Goal: Task Accomplishment & Management: Manage account settings

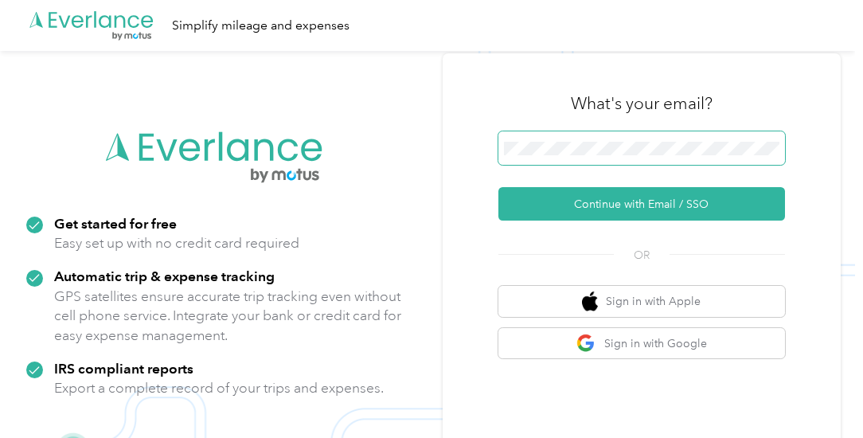
click at [559, 156] on span at bounding box center [642, 147] width 287 height 33
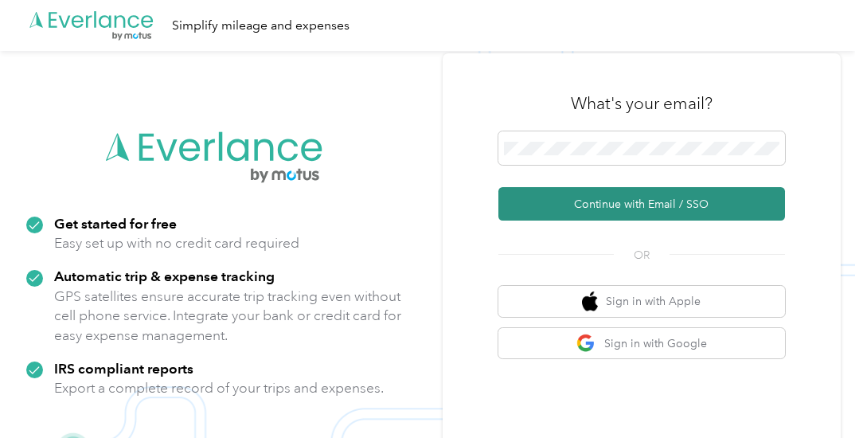
click at [658, 200] on button "Continue with Email / SSO" at bounding box center [642, 203] width 287 height 33
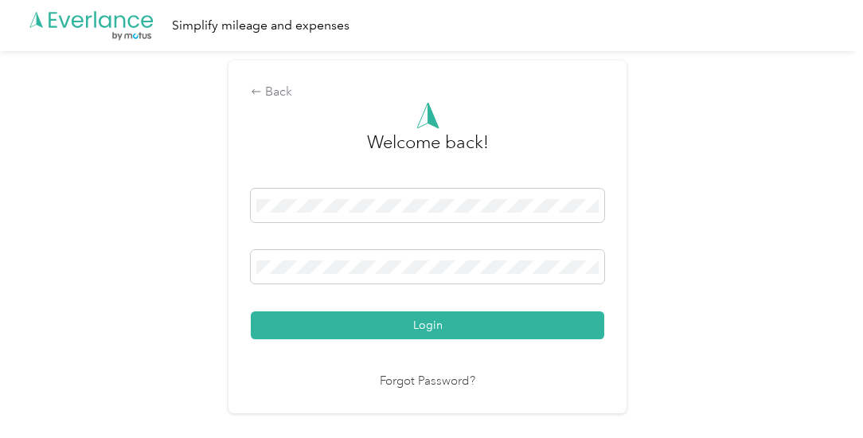
click at [440, 321] on button "Login" at bounding box center [428, 325] width 354 height 28
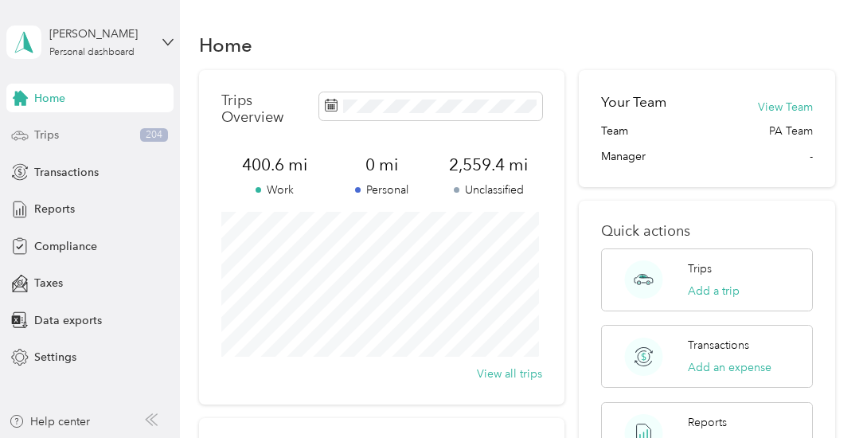
click at [78, 143] on div "Trips 204" at bounding box center [89, 135] width 167 height 29
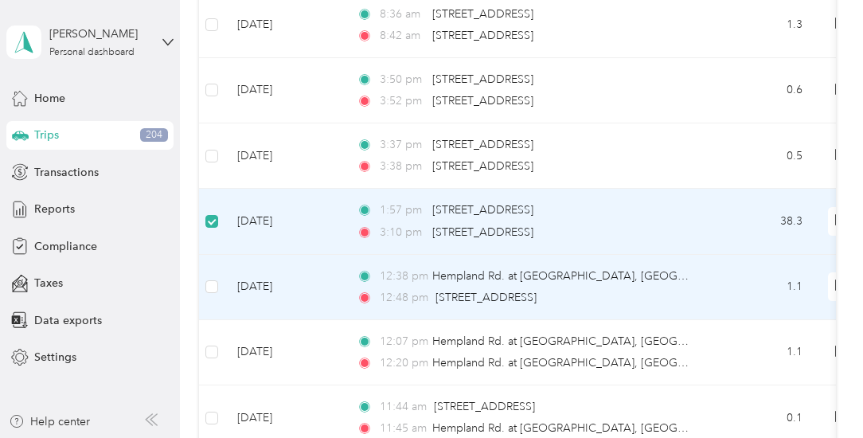
scroll to position [954, 0]
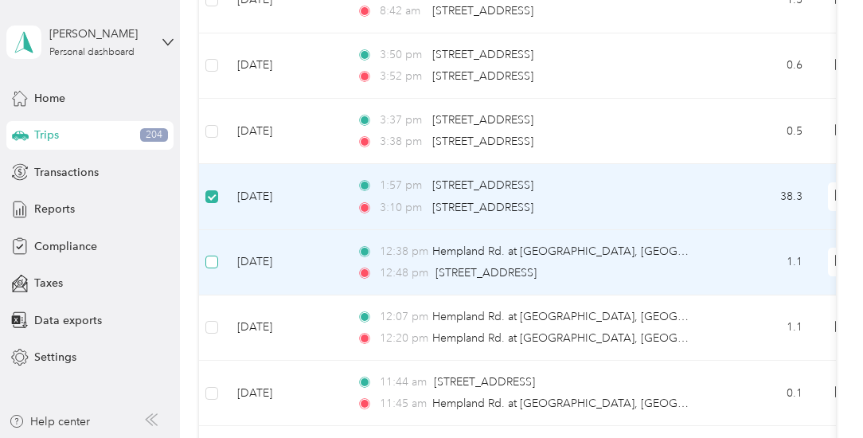
click at [209, 253] on label at bounding box center [211, 262] width 13 height 18
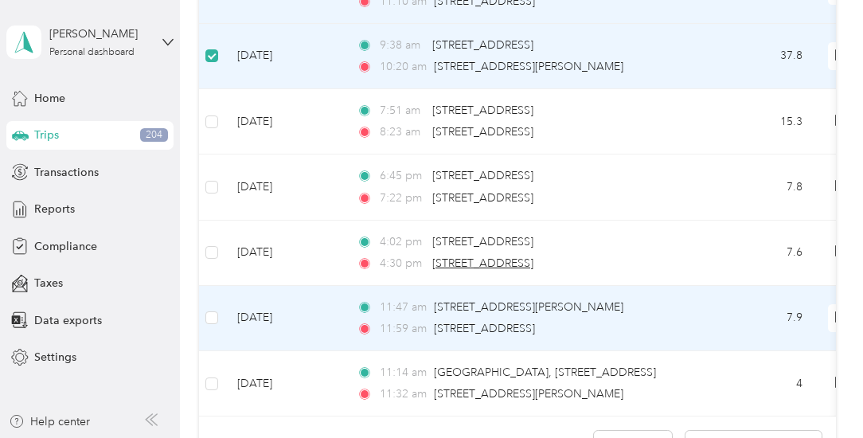
scroll to position [1512, 0]
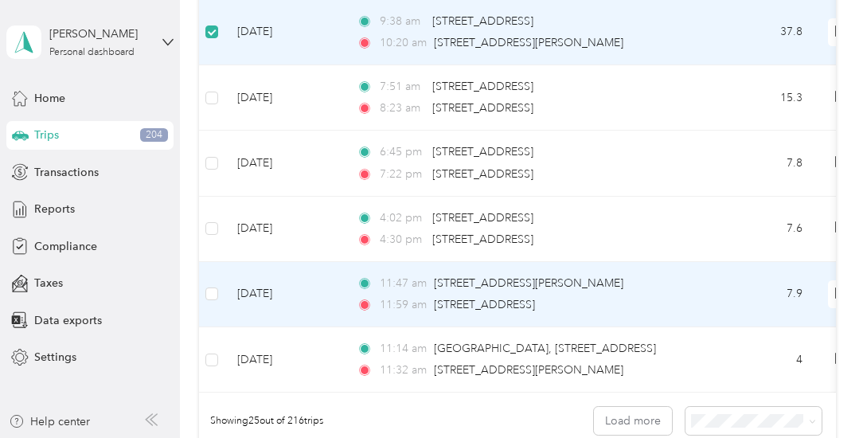
click at [220, 286] on td at bounding box center [211, 294] width 25 height 65
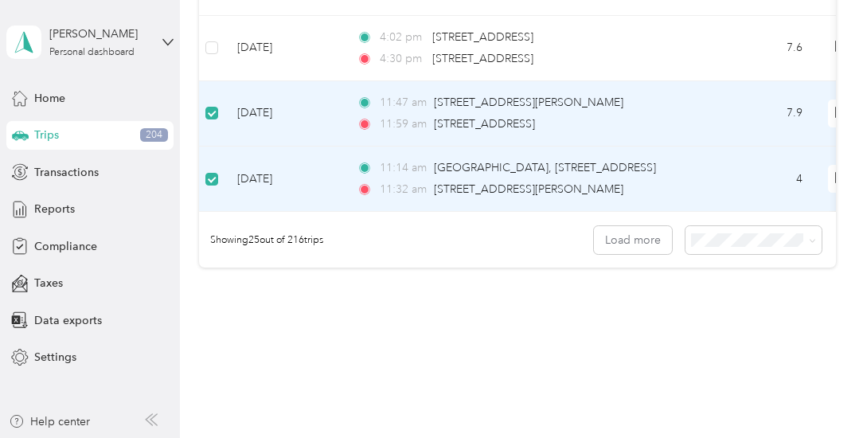
scroll to position [1668, 0]
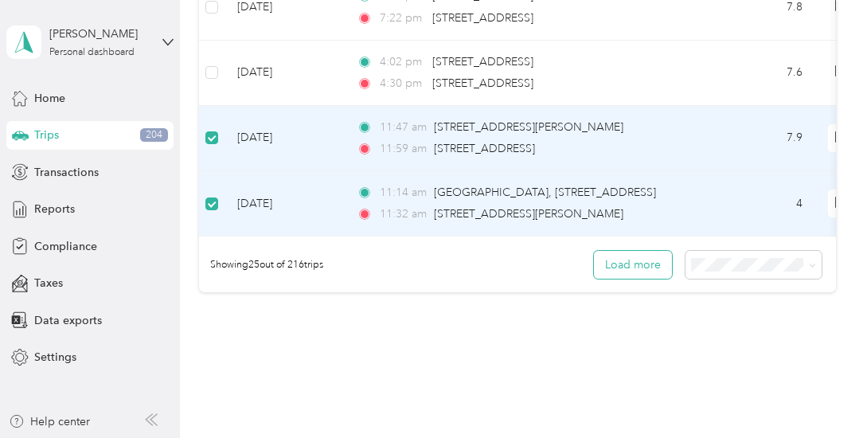
click at [635, 273] on button "Load more" at bounding box center [633, 265] width 78 height 28
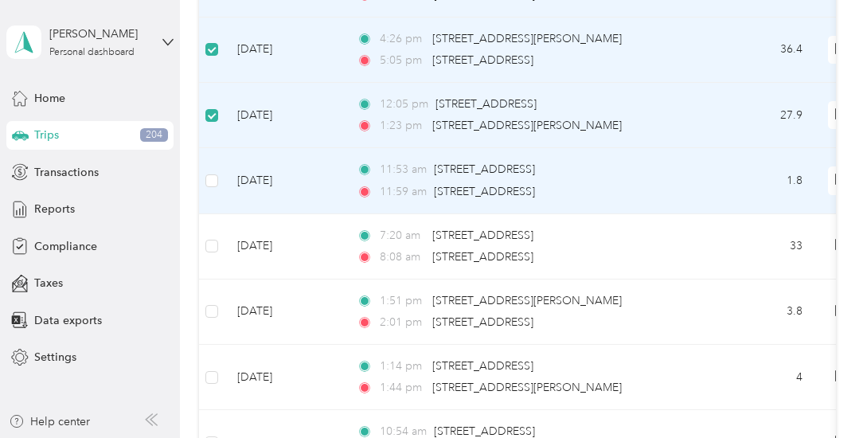
scroll to position [2544, 0]
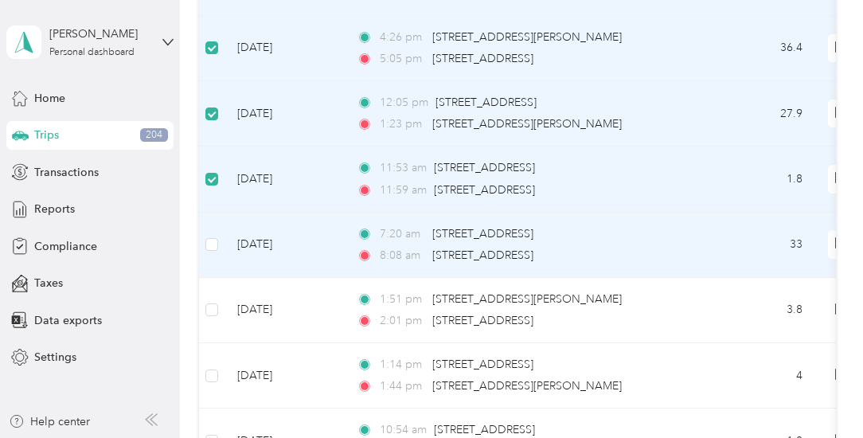
click at [221, 243] on td at bounding box center [211, 245] width 25 height 65
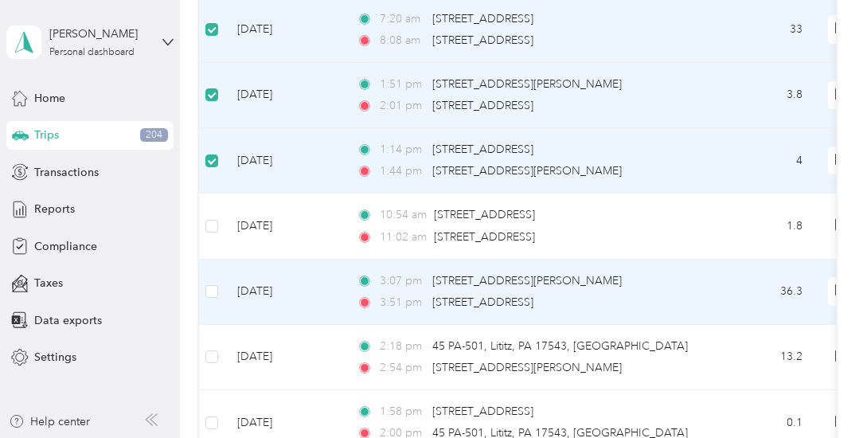
scroll to position [2783, 0]
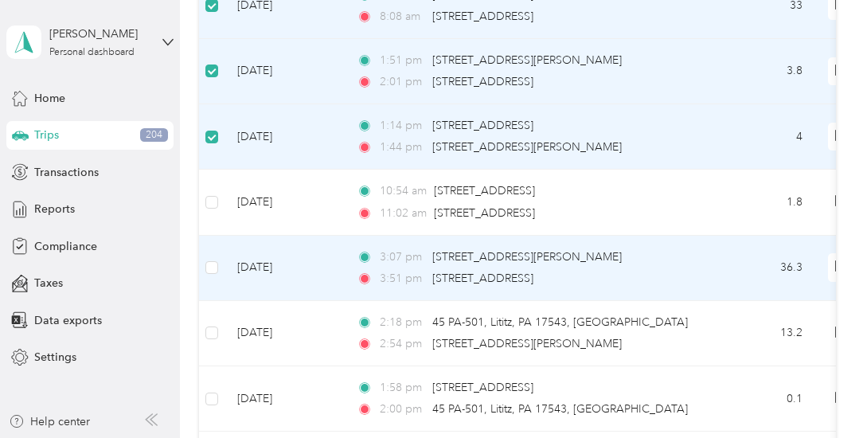
click at [220, 256] on td at bounding box center [211, 268] width 25 height 65
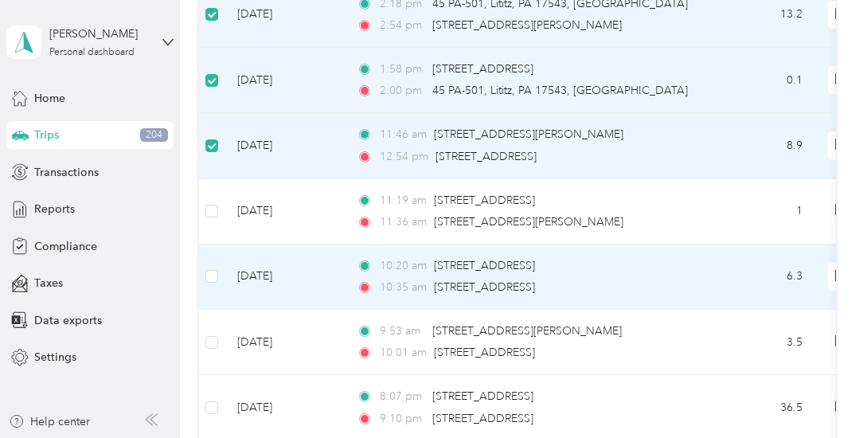
scroll to position [3102, 0]
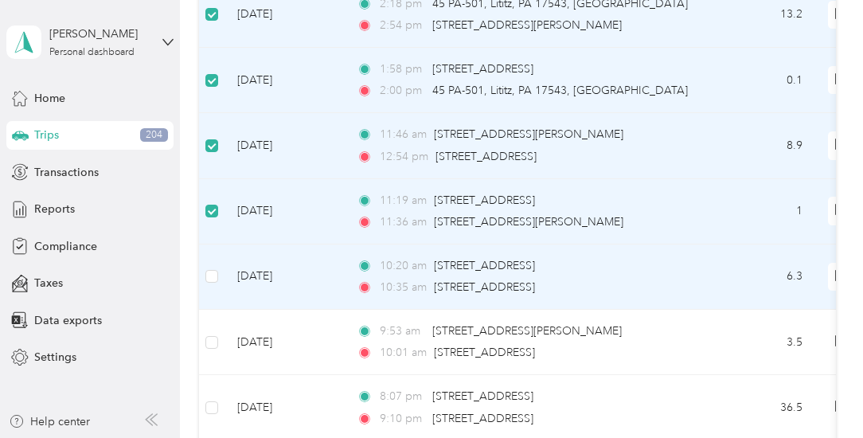
click at [225, 256] on td "[DATE]" at bounding box center [284, 277] width 119 height 65
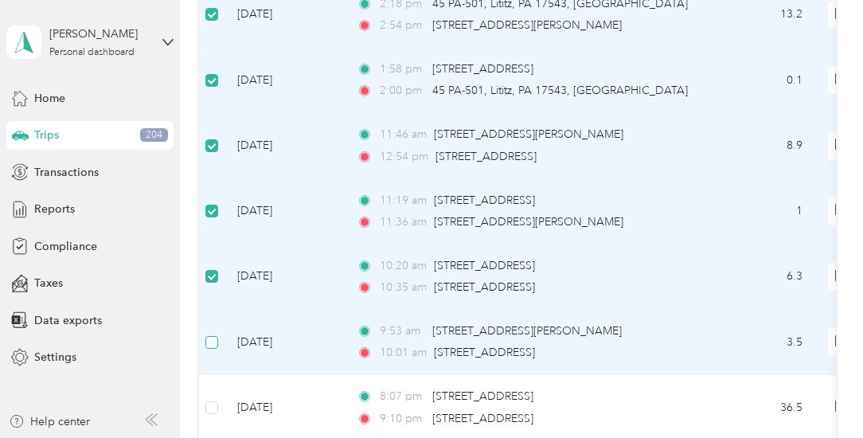
click at [212, 335] on label at bounding box center [211, 343] width 13 height 18
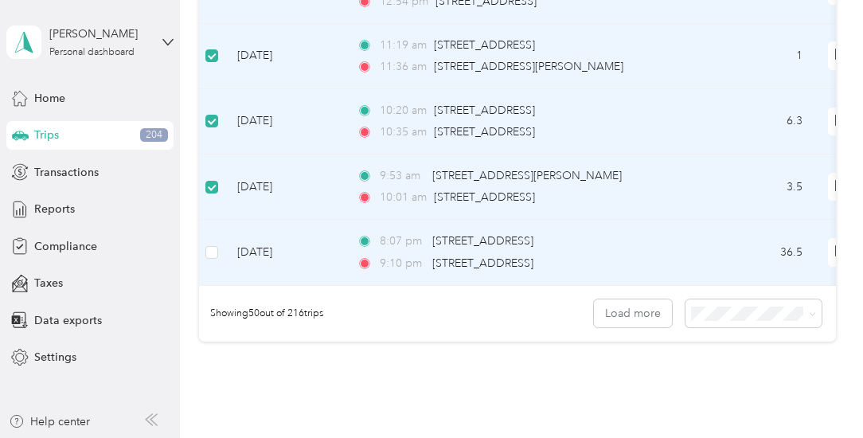
scroll to position [3261, 0]
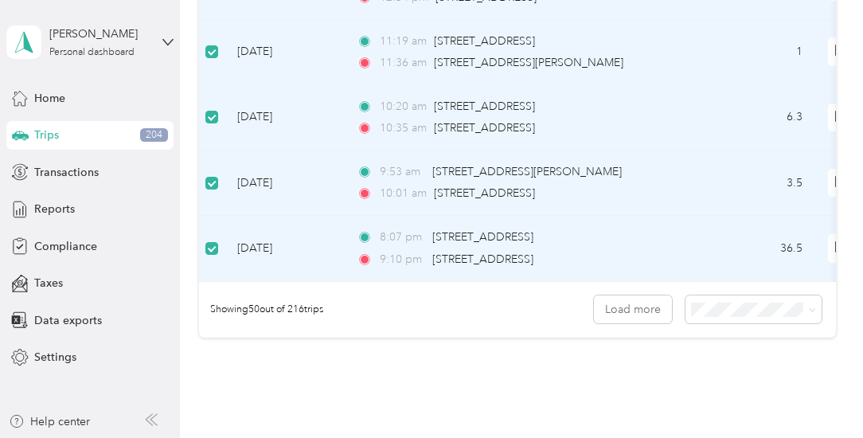
click at [734, 388] on span "100 per load" at bounding box center [725, 392] width 65 height 14
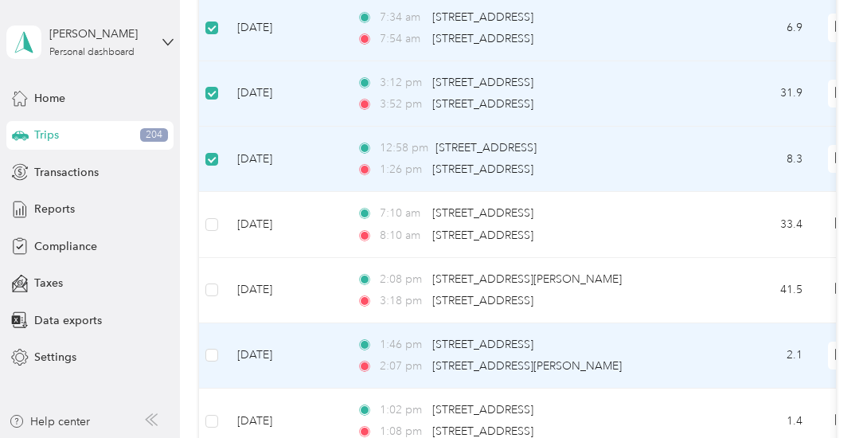
scroll to position [3818, 0]
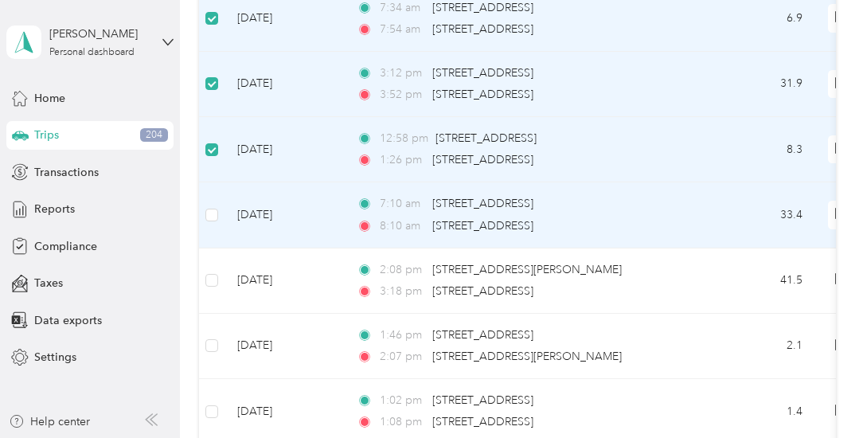
click at [221, 205] on td at bounding box center [211, 214] width 25 height 65
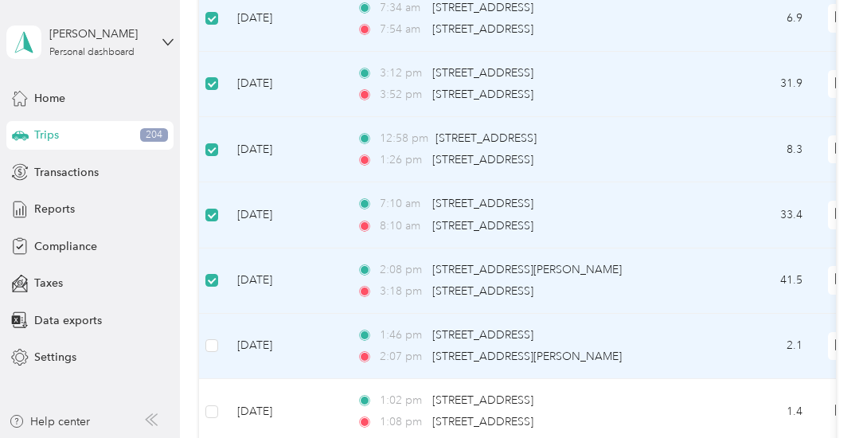
click at [220, 326] on td at bounding box center [211, 346] width 25 height 65
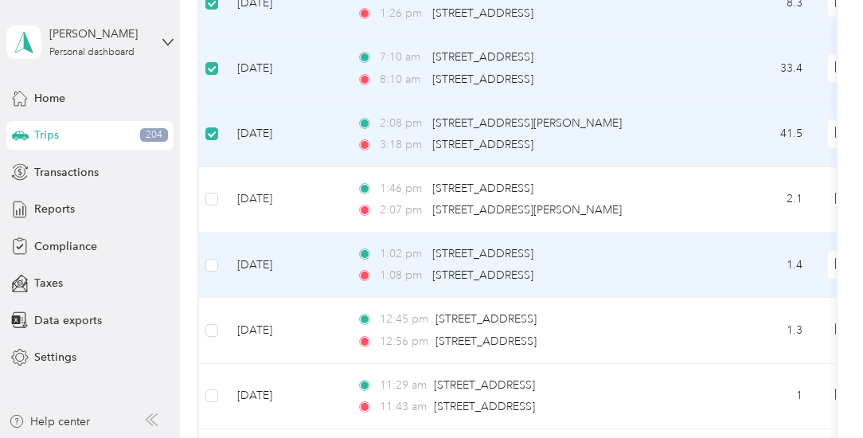
scroll to position [3978, 0]
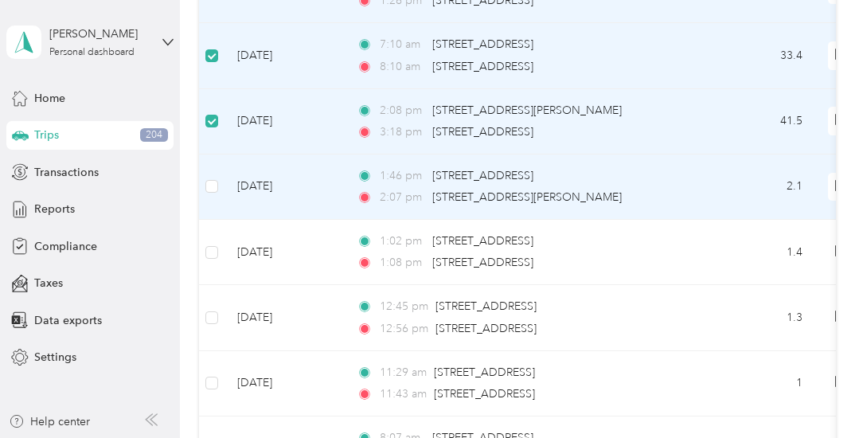
click at [219, 170] on td at bounding box center [211, 187] width 25 height 65
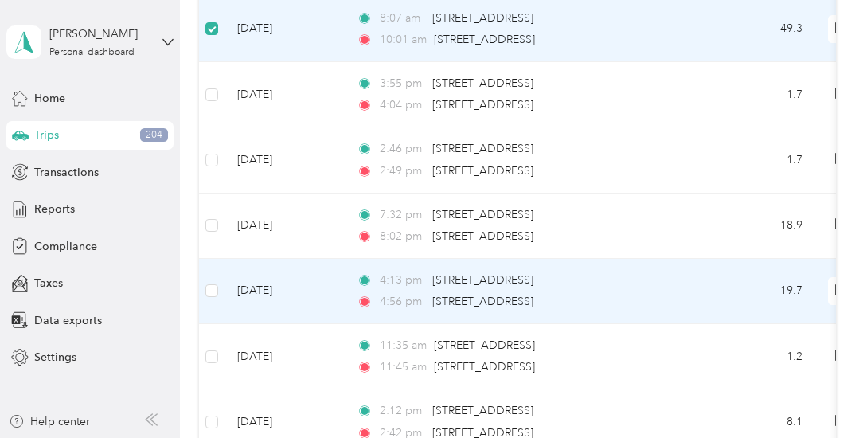
scroll to position [4456, 0]
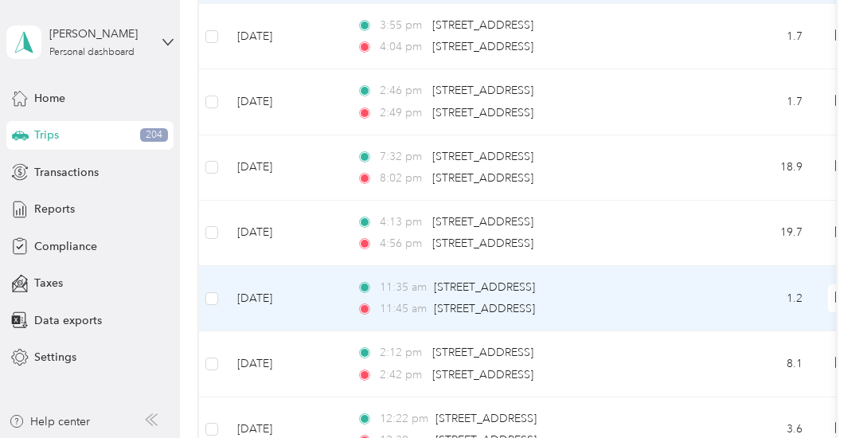
click at [220, 276] on td at bounding box center [211, 298] width 25 height 65
click at [219, 275] on td at bounding box center [211, 298] width 25 height 65
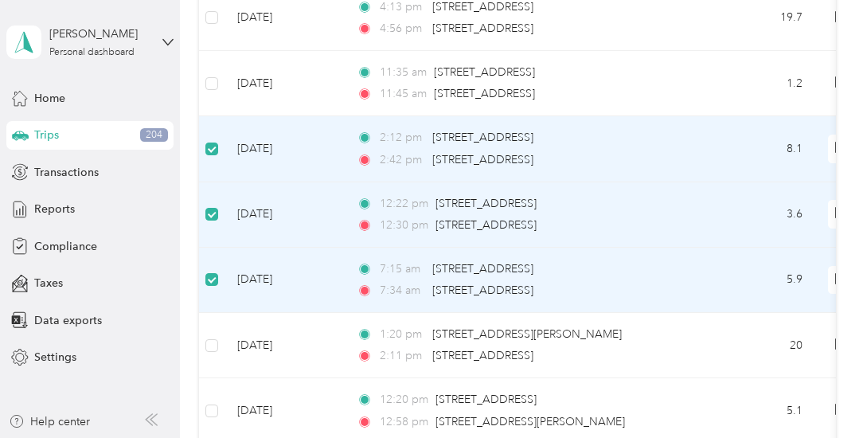
scroll to position [4695, 0]
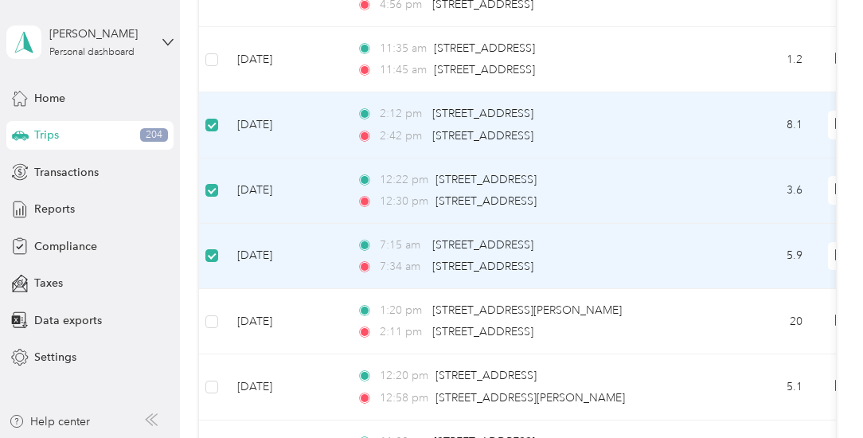
click at [204, 238] on td at bounding box center [211, 256] width 25 height 65
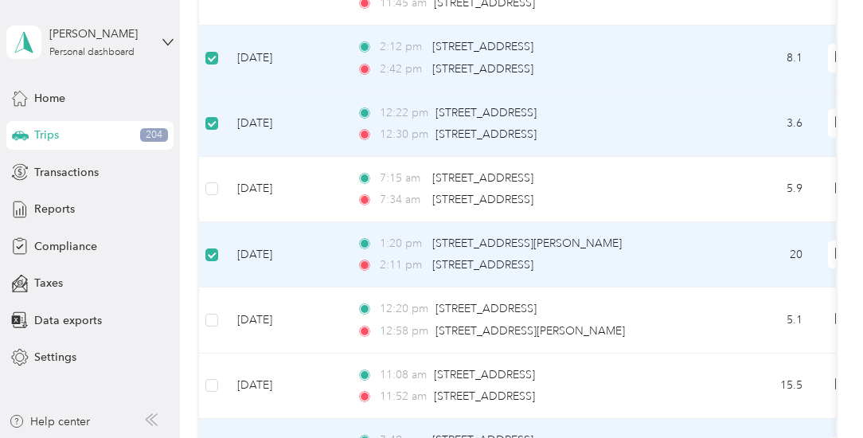
scroll to position [4854, 0]
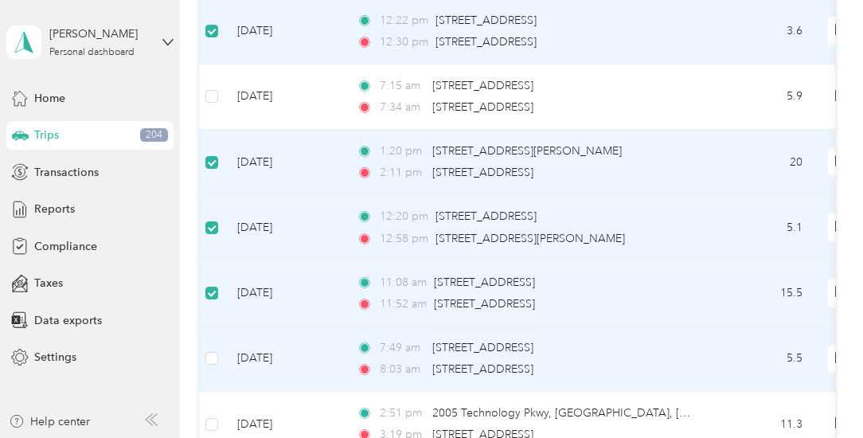
click at [220, 332] on td at bounding box center [211, 359] width 25 height 65
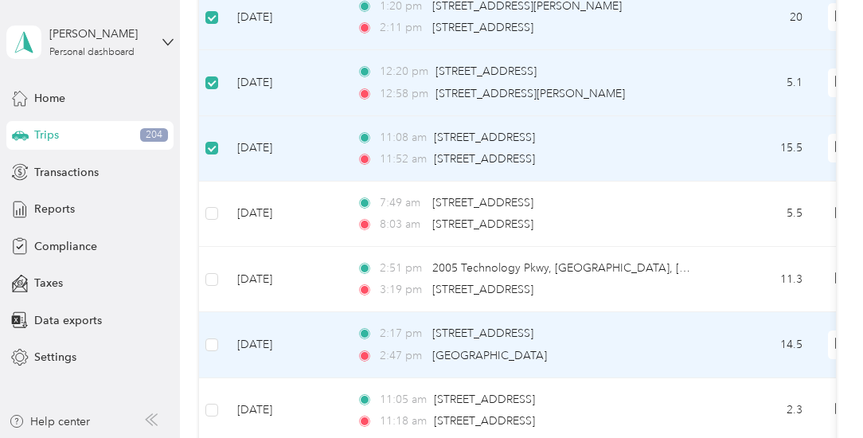
scroll to position [5013, 0]
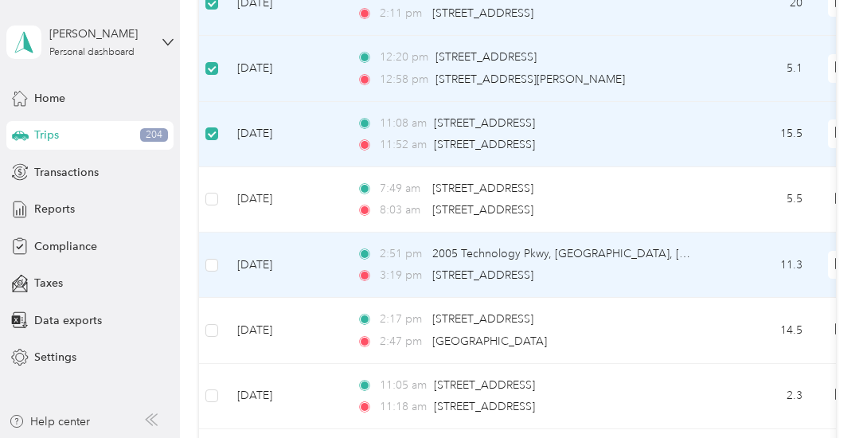
click at [218, 238] on td at bounding box center [211, 265] width 25 height 65
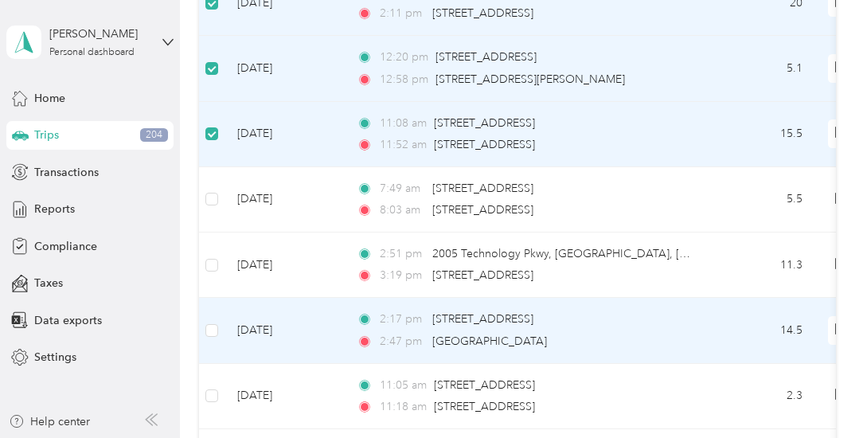
click at [218, 304] on td at bounding box center [211, 330] width 25 height 65
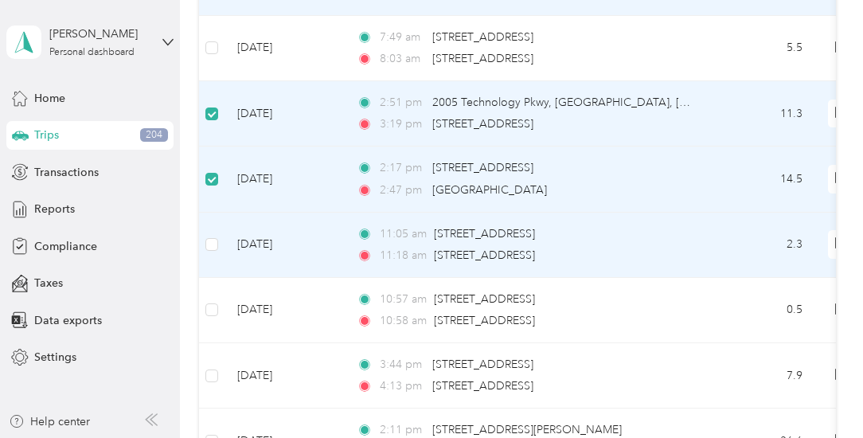
scroll to position [5172, 0]
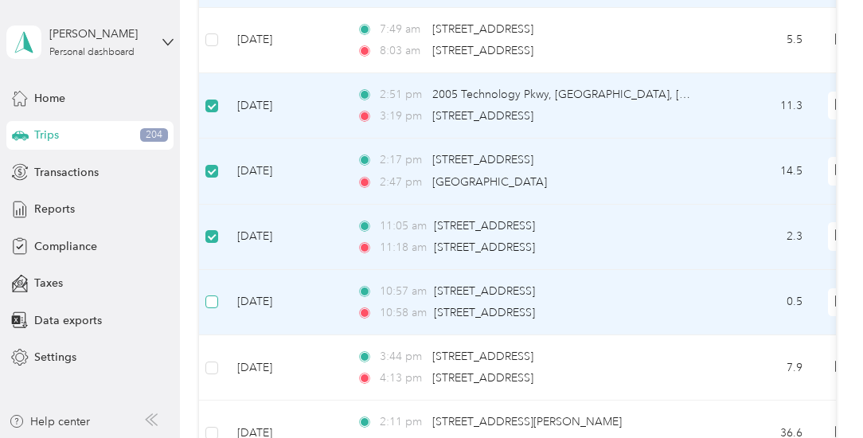
click at [213, 293] on label at bounding box center [211, 302] width 13 height 18
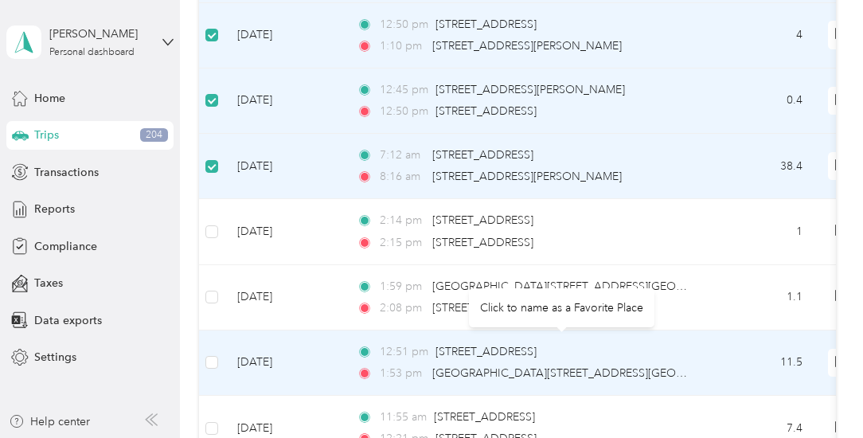
scroll to position [5650, 0]
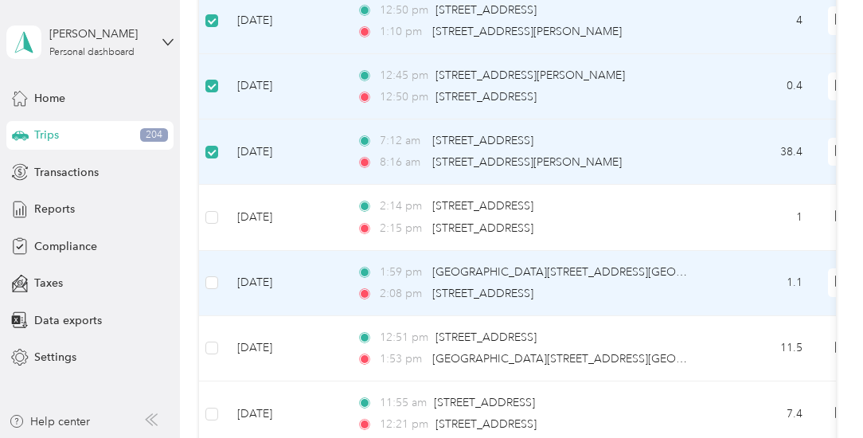
click at [204, 257] on td at bounding box center [211, 283] width 25 height 65
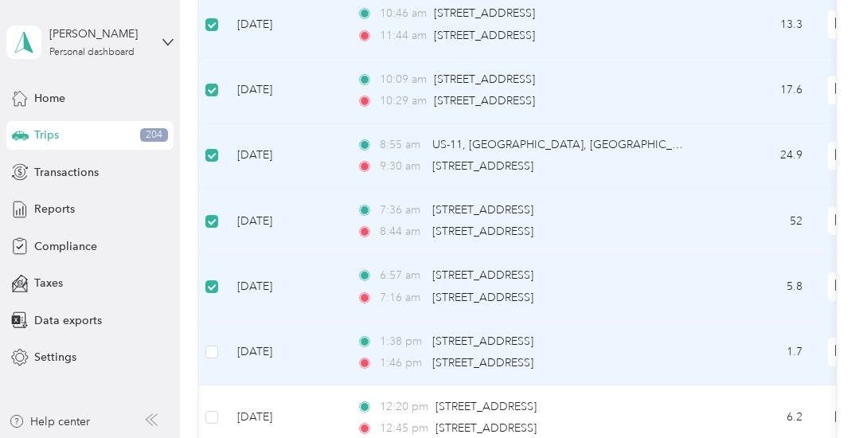
scroll to position [6526, 0]
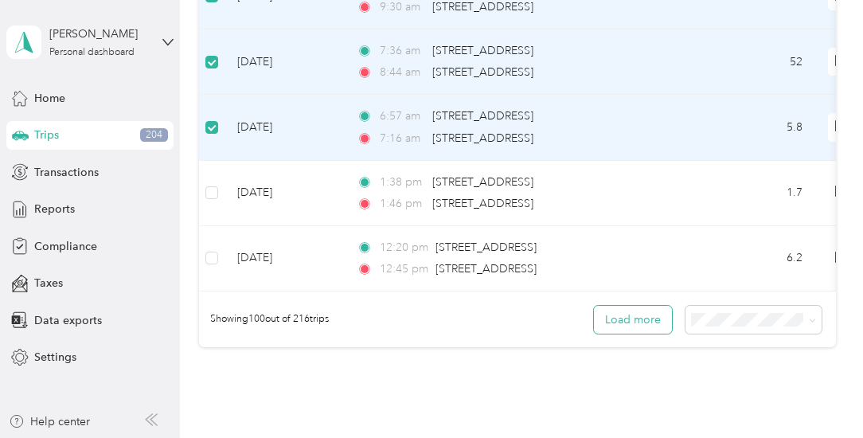
click at [613, 306] on button "Load more" at bounding box center [633, 320] width 78 height 28
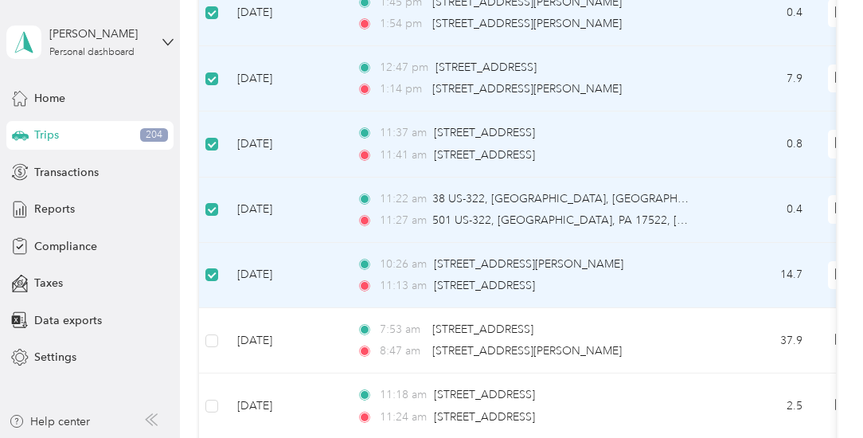
scroll to position [9394, 0]
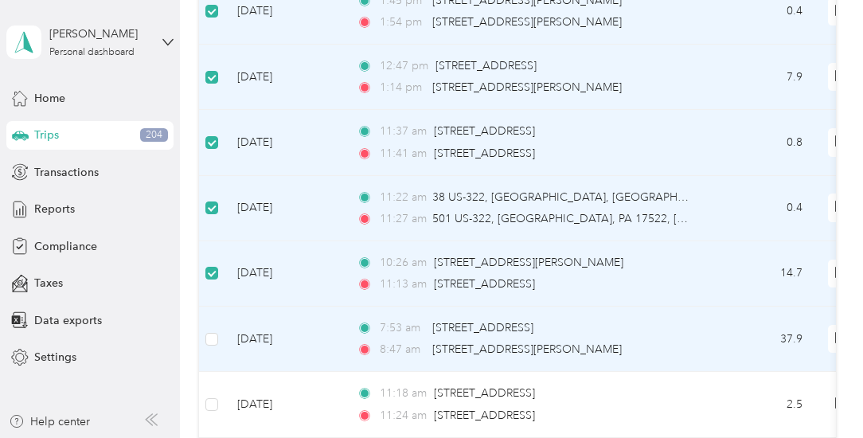
click at [203, 307] on td at bounding box center [211, 339] width 25 height 65
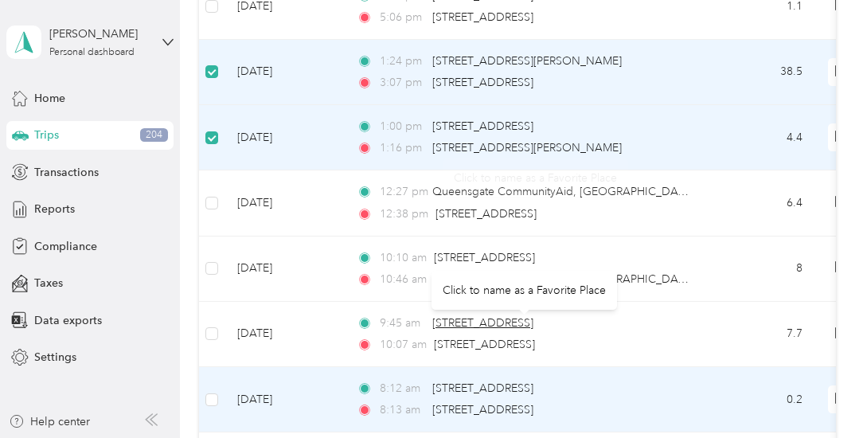
scroll to position [9872, 0]
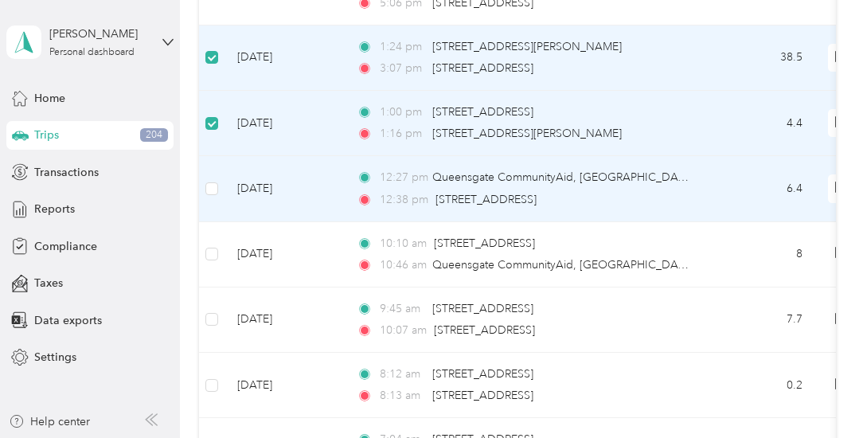
click at [218, 156] on td at bounding box center [211, 188] width 25 height 65
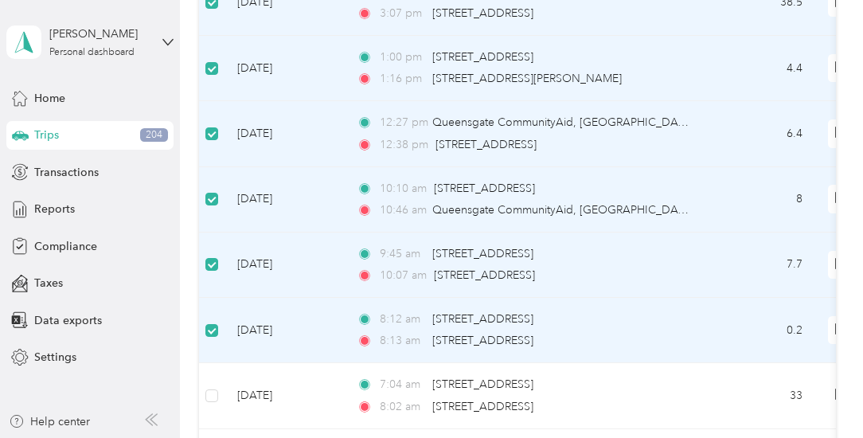
scroll to position [9951, 0]
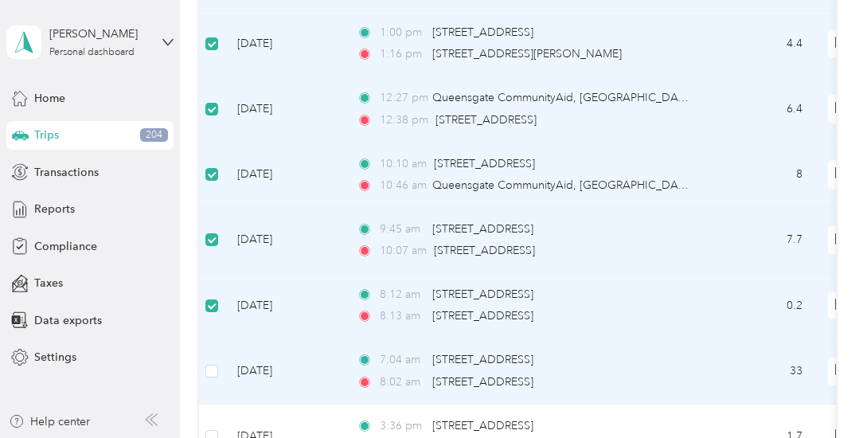
click at [218, 339] on td at bounding box center [211, 371] width 25 height 65
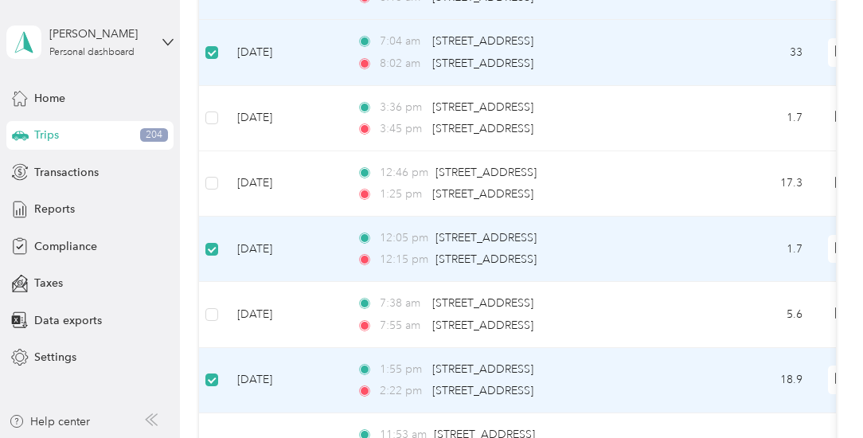
scroll to position [10350, 0]
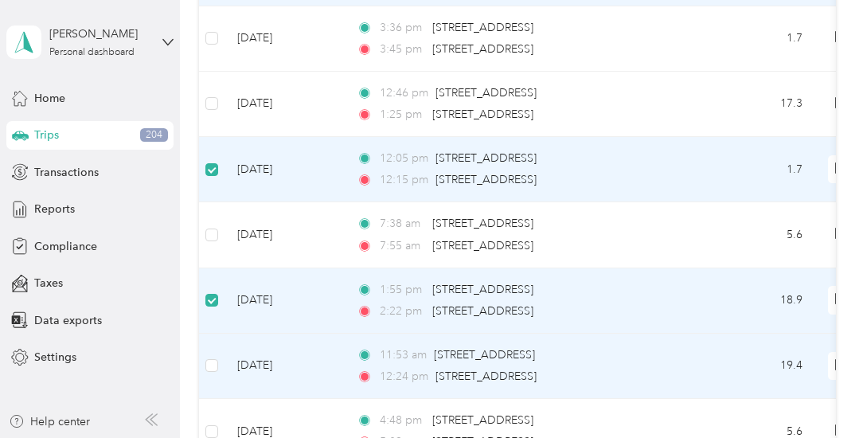
click at [220, 334] on td at bounding box center [211, 366] width 25 height 65
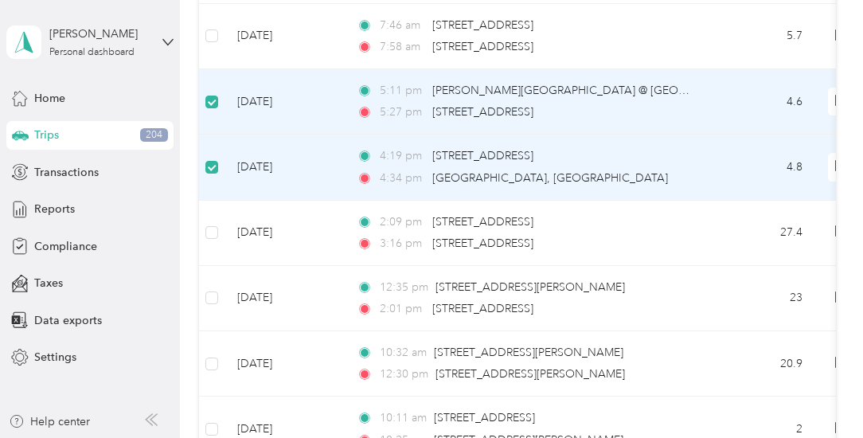
scroll to position [10987, 0]
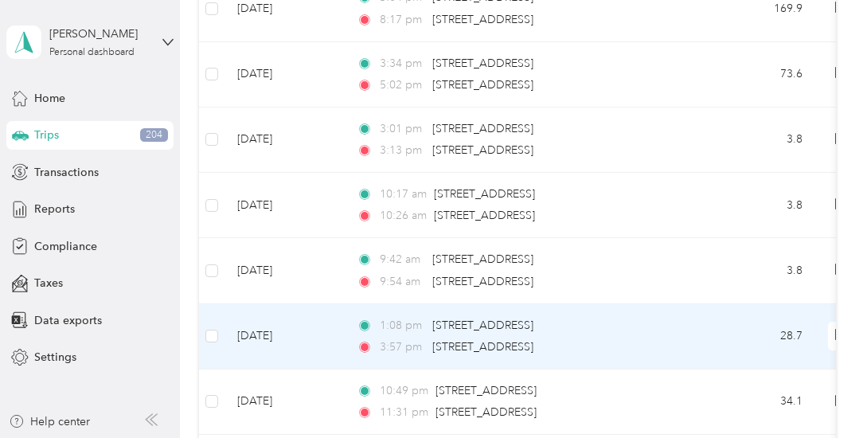
scroll to position [12182, 0]
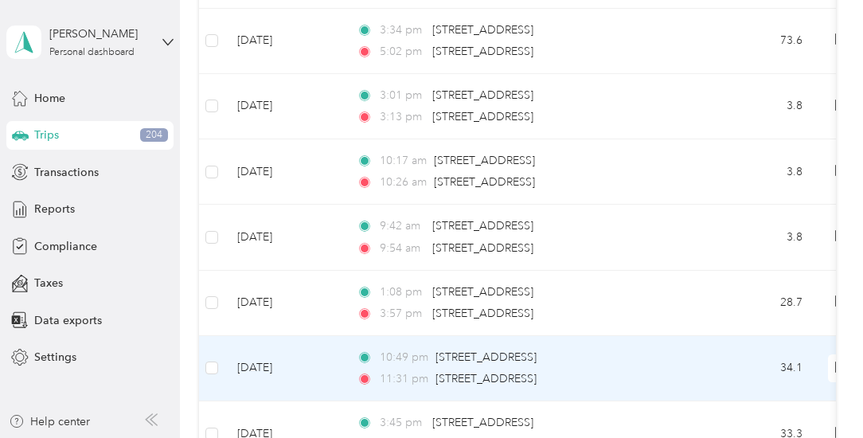
click at [218, 336] on td at bounding box center [211, 368] width 25 height 65
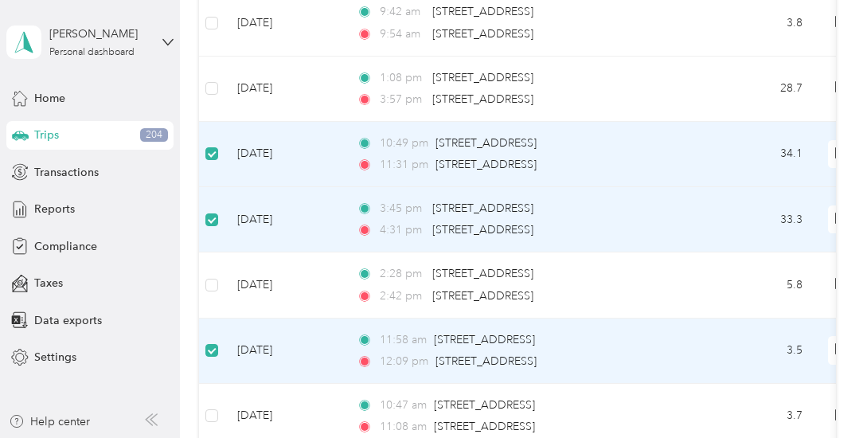
scroll to position [12420, 0]
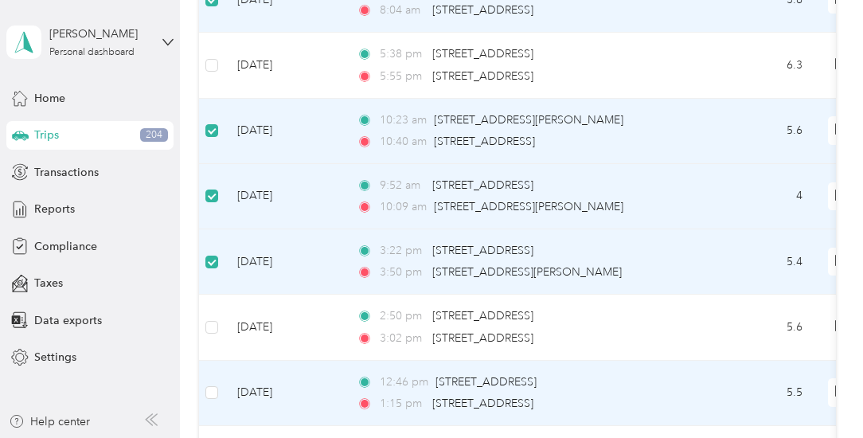
scroll to position [12898, 0]
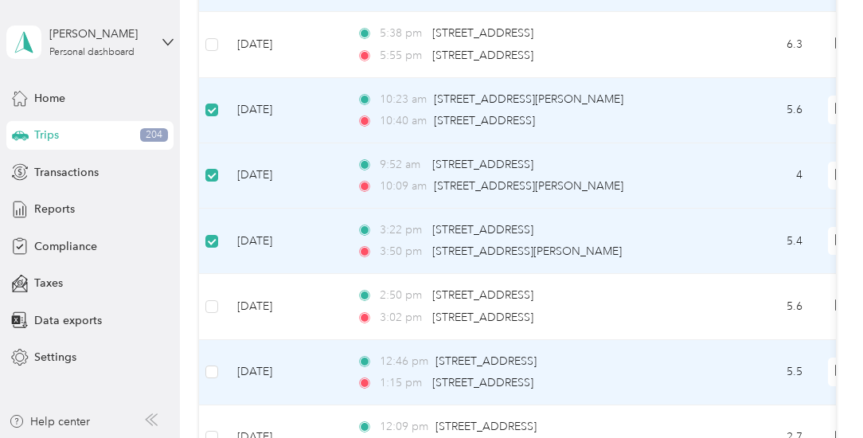
click at [202, 340] on td at bounding box center [211, 372] width 25 height 65
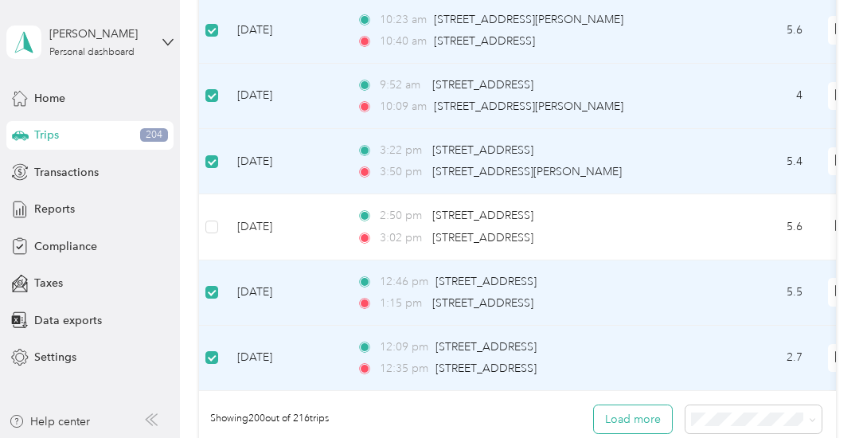
click at [644, 405] on button "Load more" at bounding box center [633, 419] width 78 height 28
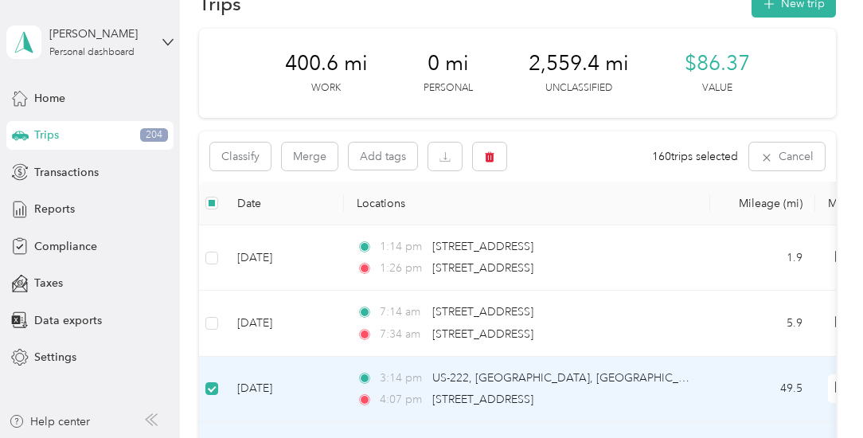
scroll to position [0, 0]
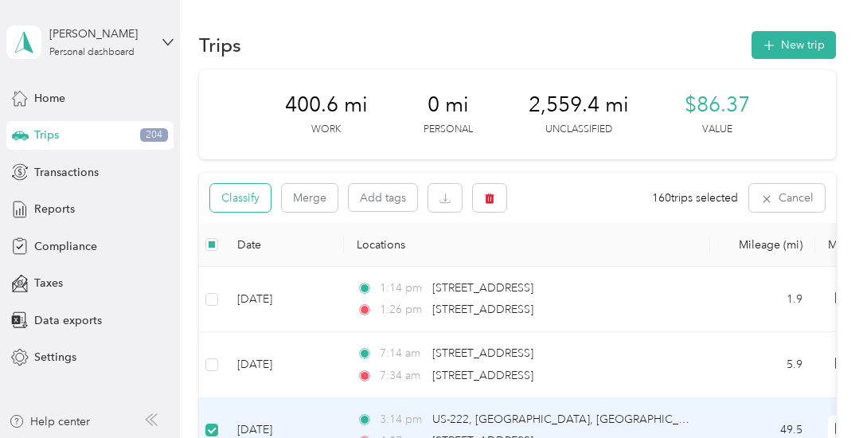
click at [252, 195] on button "Classify" at bounding box center [240, 198] width 61 height 28
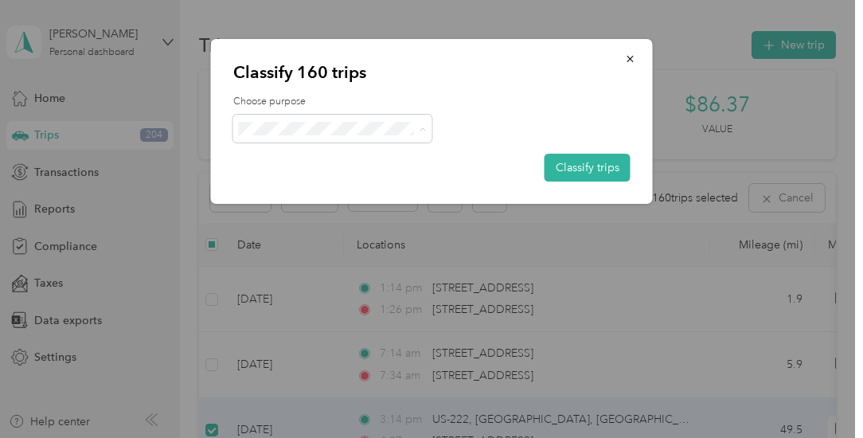
click at [290, 165] on li "Ryder" at bounding box center [332, 158] width 199 height 28
click at [594, 167] on button "Classify trips" at bounding box center [588, 168] width 86 height 28
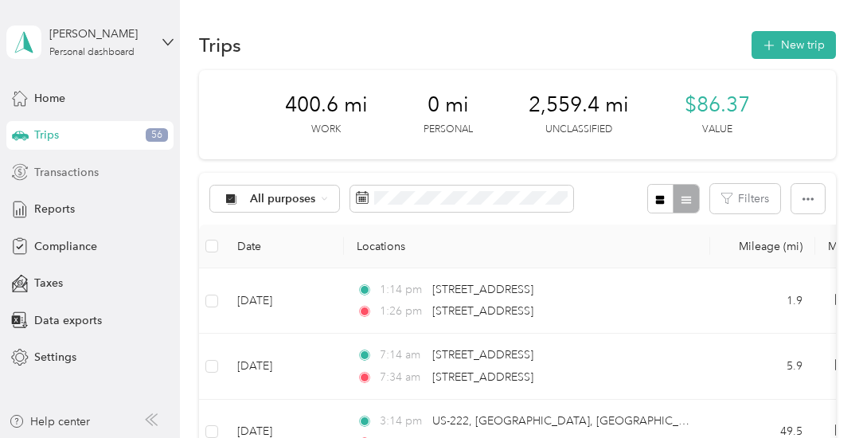
click at [72, 171] on span "Transactions" at bounding box center [66, 172] width 65 height 17
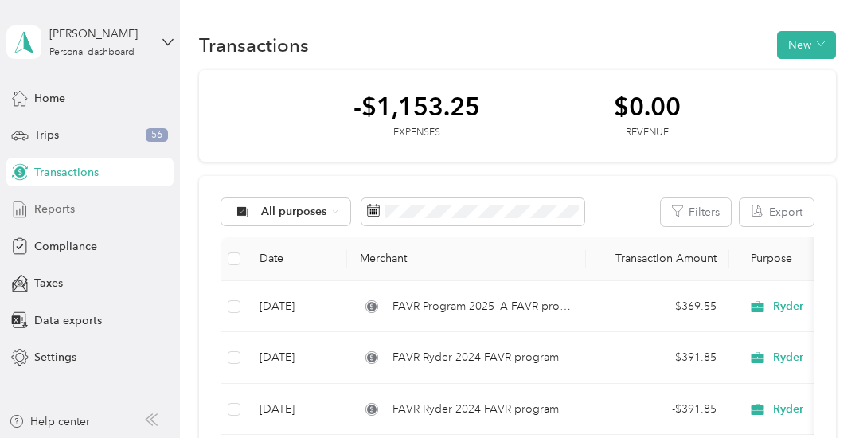
click at [61, 205] on span "Reports" at bounding box center [54, 209] width 41 height 17
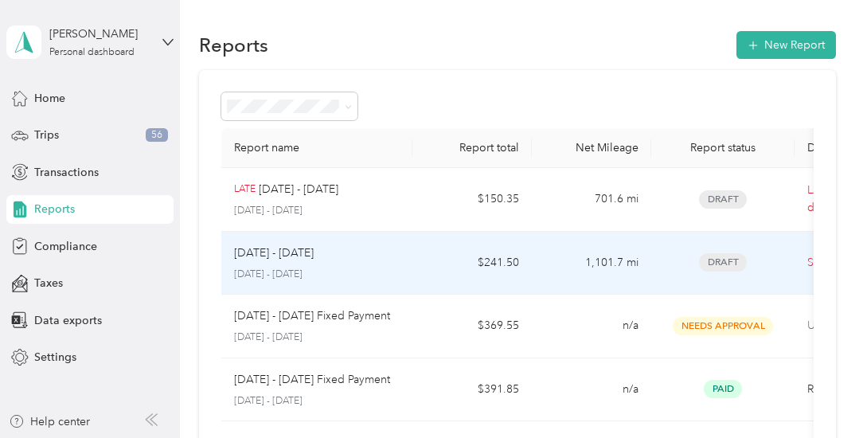
click at [725, 256] on span "Draft" at bounding box center [723, 262] width 48 height 18
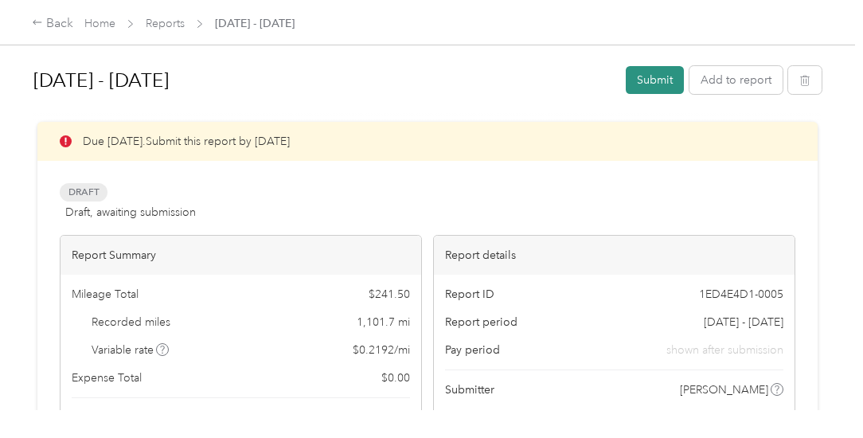
click at [647, 80] on button "Submit" at bounding box center [655, 80] width 58 height 28
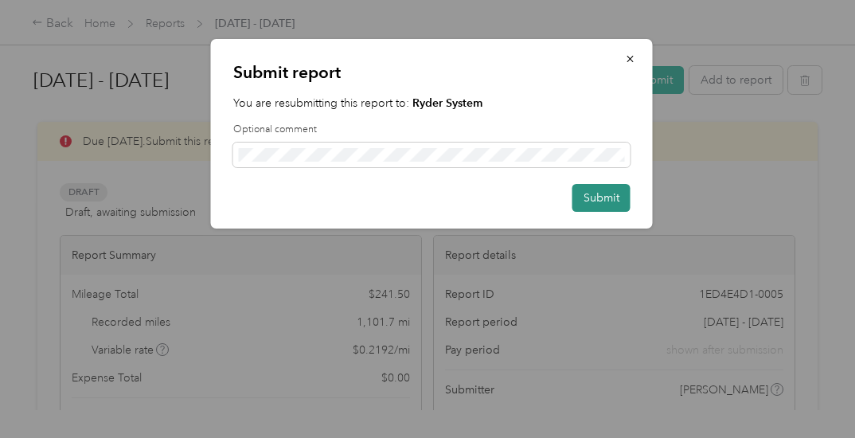
click at [588, 192] on button "Submit" at bounding box center [602, 198] width 58 height 28
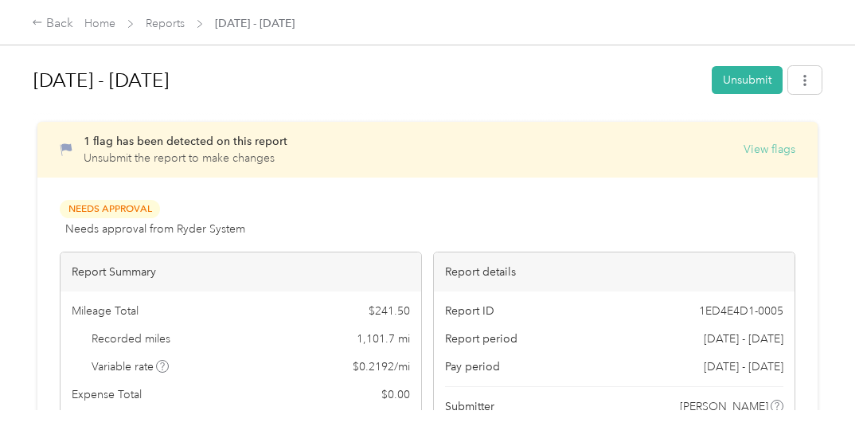
click at [764, 150] on button "View flags" at bounding box center [770, 149] width 52 height 17
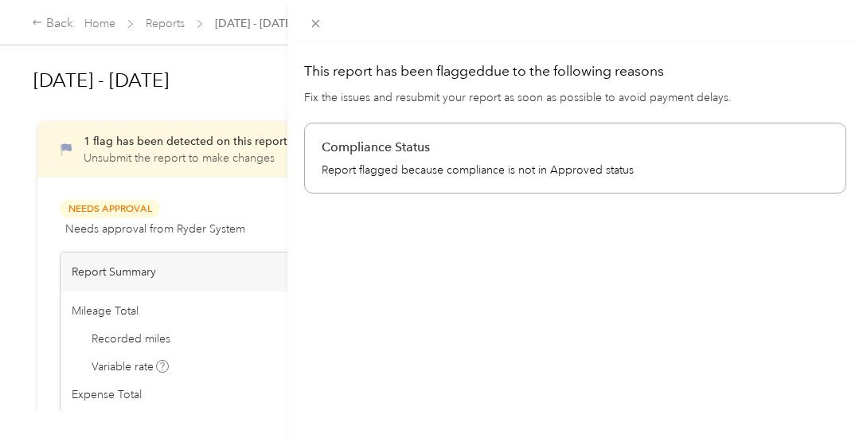
click at [259, 90] on div "This report has been flagged due to the following reasons Fix the issues and re…" at bounding box center [431, 219] width 863 height 438
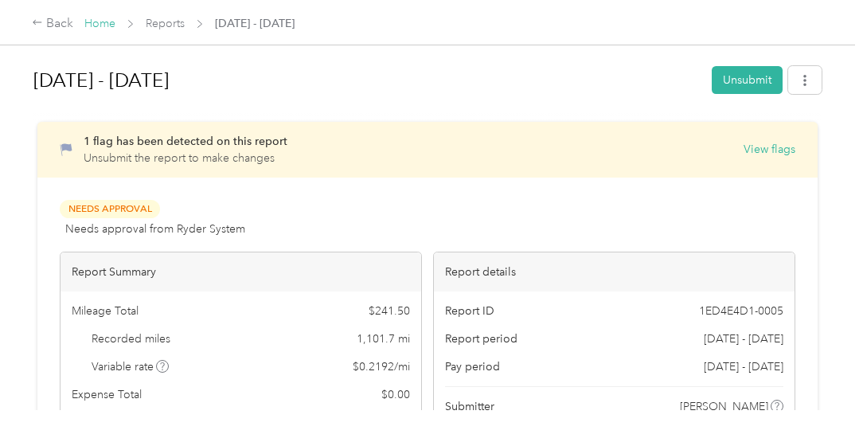
click at [106, 18] on link "Home" at bounding box center [99, 24] width 31 height 14
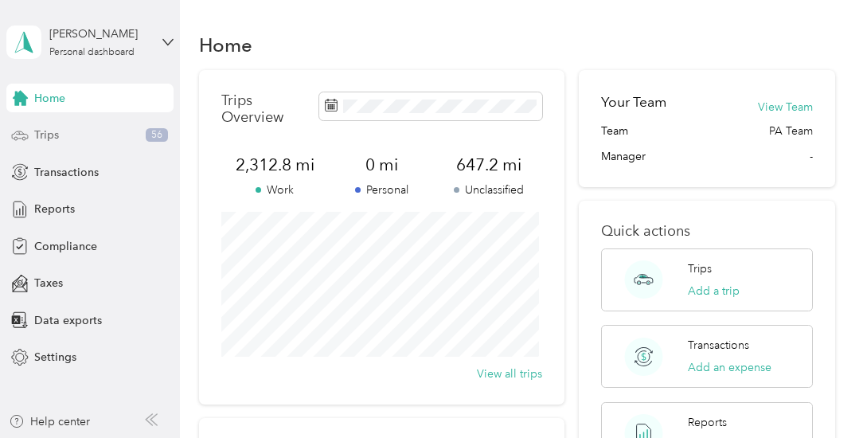
click at [59, 138] on div "Trips 56" at bounding box center [89, 135] width 167 height 29
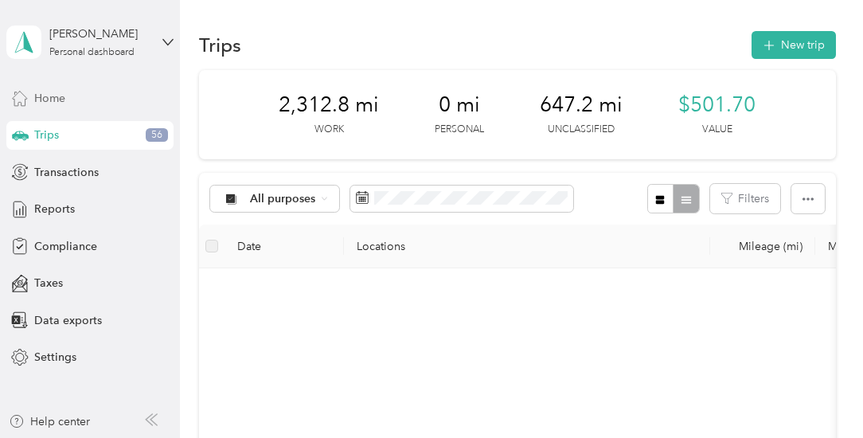
click at [79, 99] on div "Home" at bounding box center [89, 98] width 167 height 29
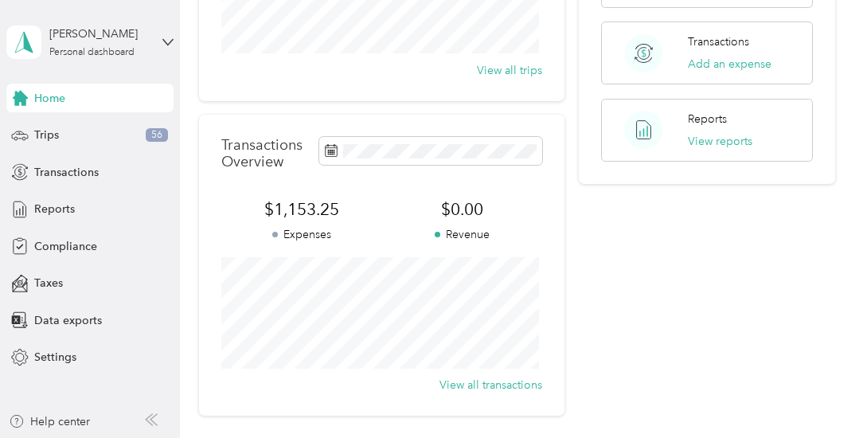
scroll to position [319, 0]
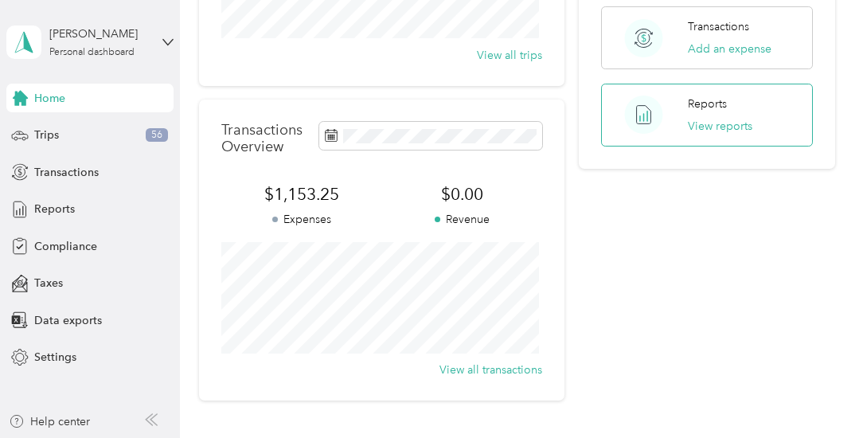
click at [719, 98] on p "Reports" at bounding box center [707, 104] width 39 height 17
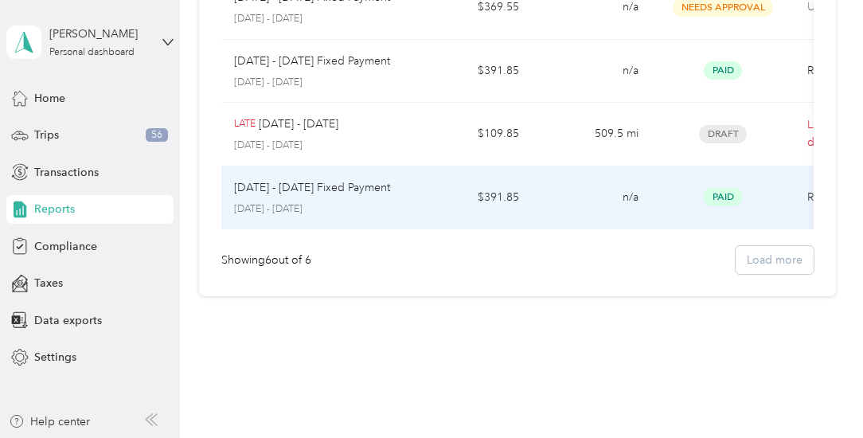
scroll to position [239, 0]
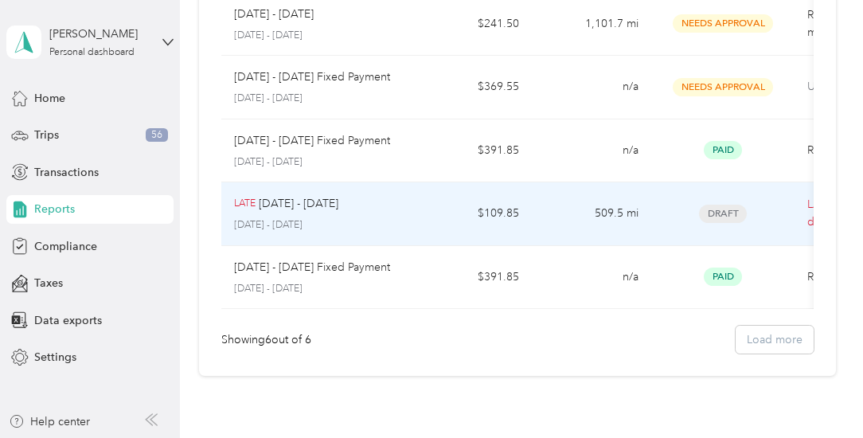
click at [730, 209] on span "Draft" at bounding box center [723, 214] width 48 height 18
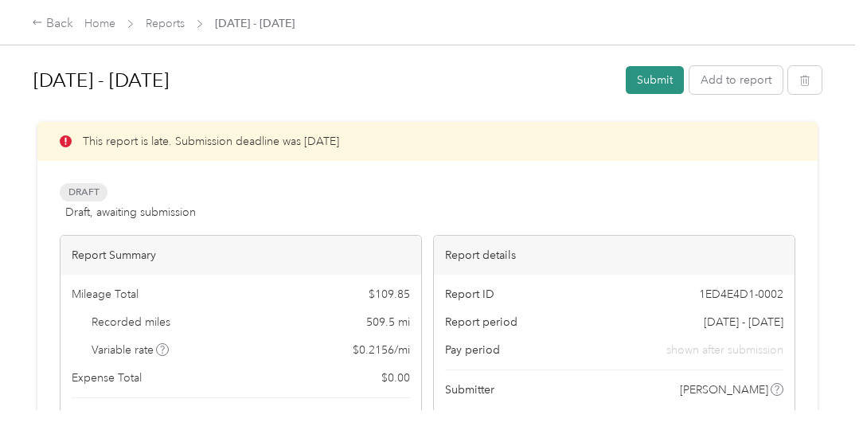
click at [657, 80] on button "Submit" at bounding box center [655, 80] width 58 height 28
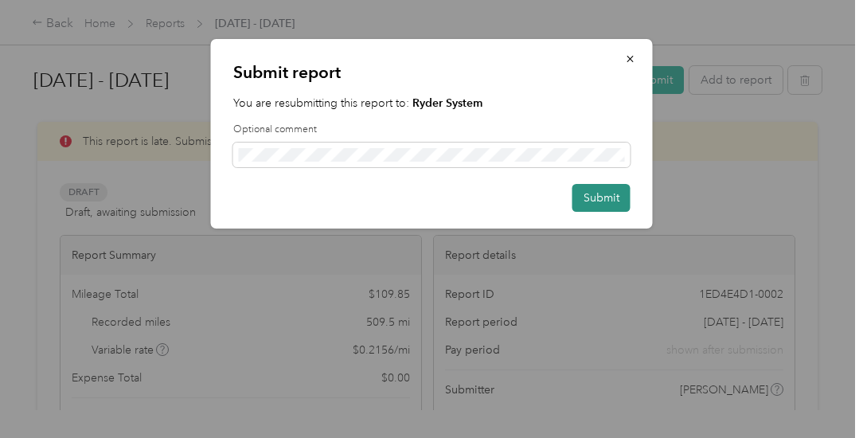
click at [599, 195] on button "Submit" at bounding box center [602, 198] width 58 height 28
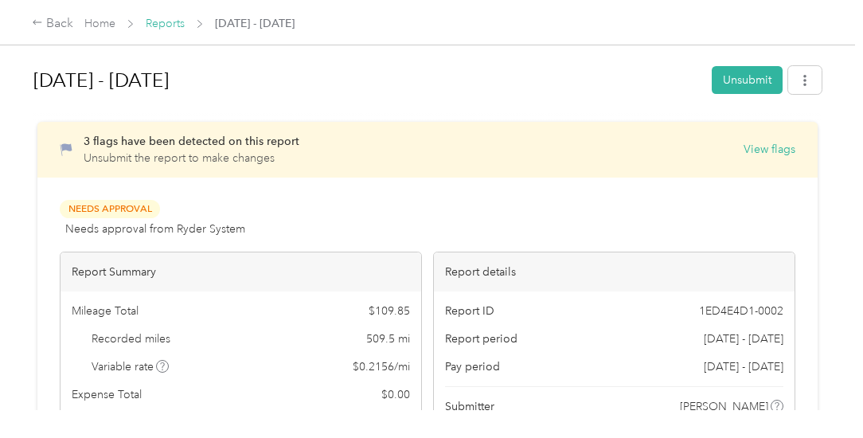
click at [169, 20] on link "Reports" at bounding box center [165, 24] width 39 height 14
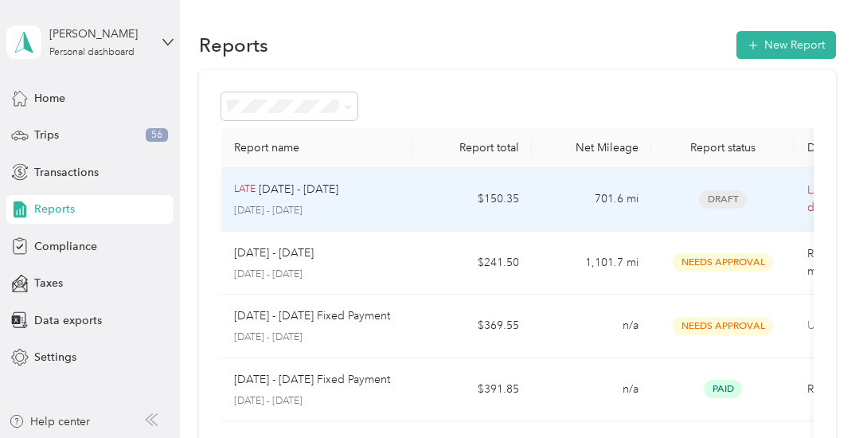
click at [733, 194] on span "Draft" at bounding box center [723, 199] width 48 height 18
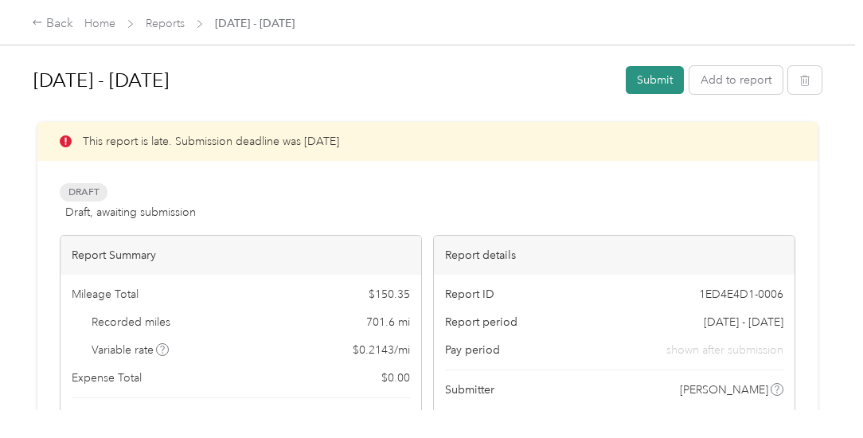
click at [644, 76] on button "Submit" at bounding box center [655, 80] width 58 height 28
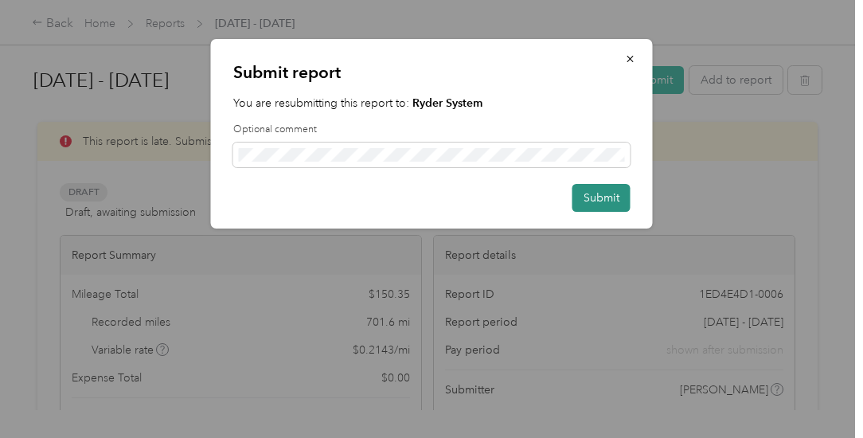
click at [616, 194] on button "Submit" at bounding box center [602, 198] width 58 height 28
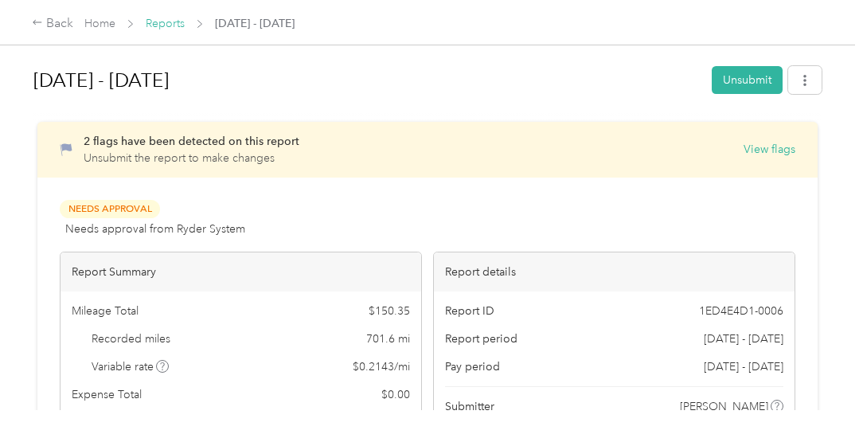
click at [178, 22] on link "Reports" at bounding box center [165, 24] width 39 height 14
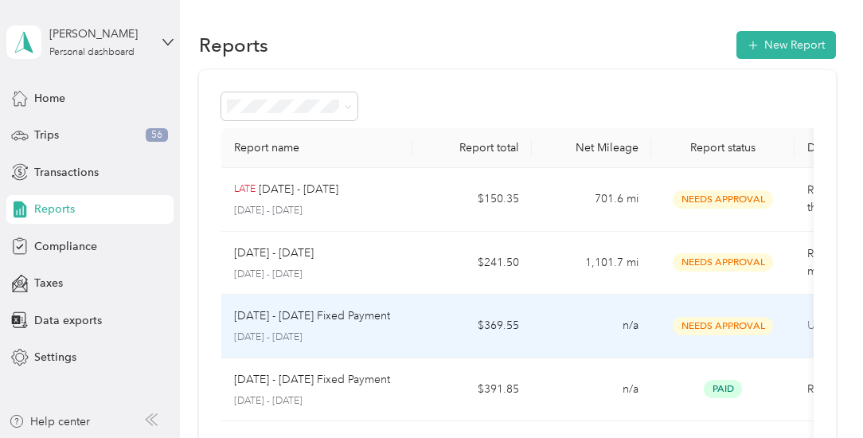
click at [703, 323] on span "Needs Approval" at bounding box center [723, 326] width 100 height 18
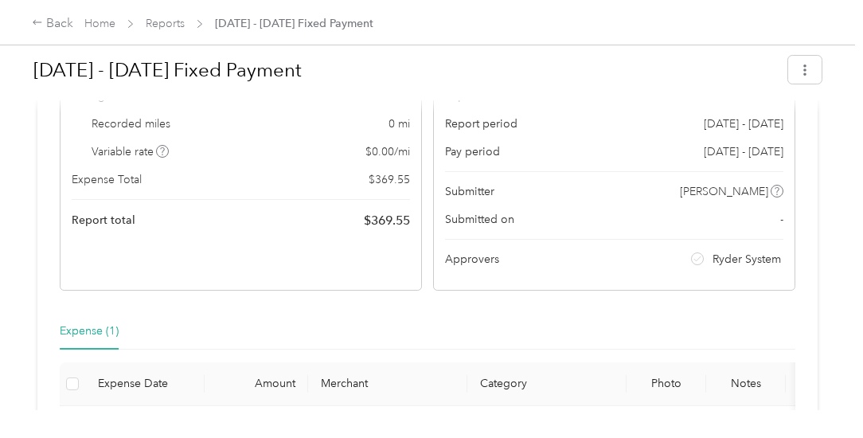
scroll to position [319, 0]
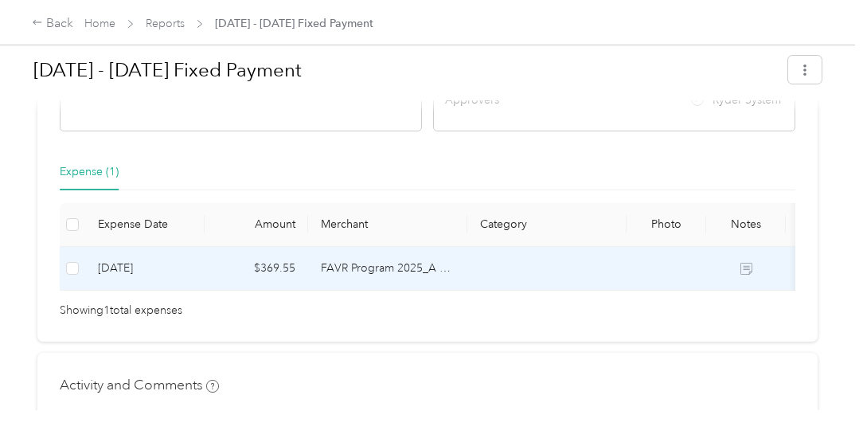
click at [386, 268] on td "FAVR Program 2025_A FAVR program" at bounding box center [387, 269] width 159 height 44
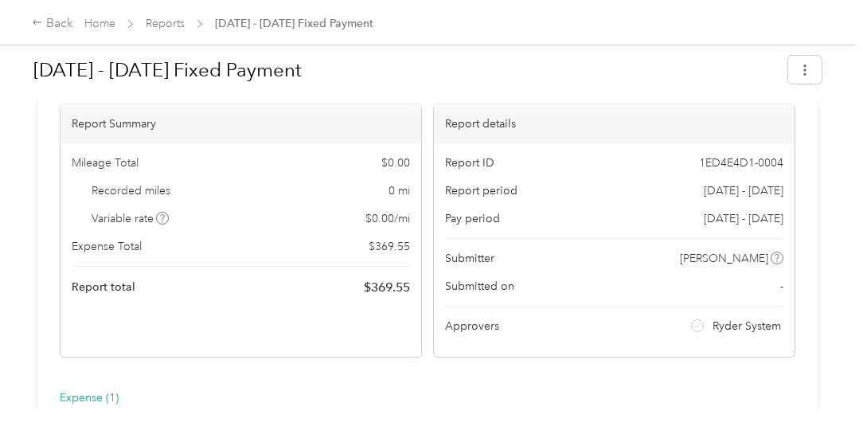
scroll to position [0, 0]
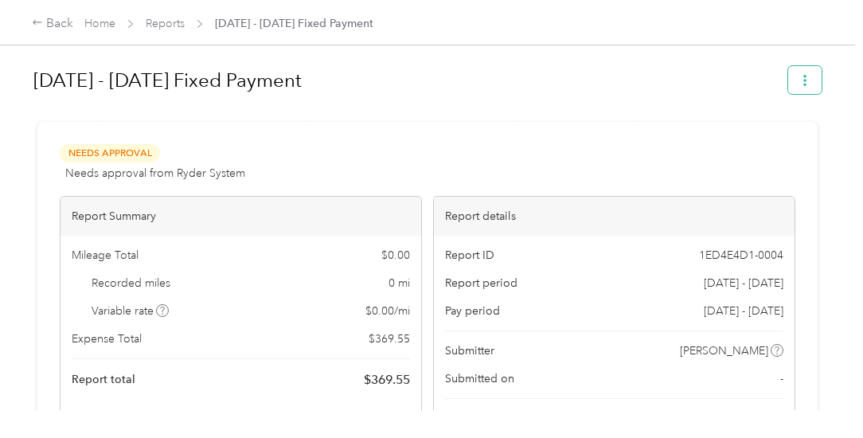
click at [800, 78] on icon "button" at bounding box center [805, 80] width 11 height 11
drag, startPoint x: 703, startPoint y: 74, endPoint x: 567, endPoint y: 76, distance: 135.4
click at [701, 74] on h1 "[DATE] - [DATE] Fixed Payment" at bounding box center [405, 80] width 744 height 38
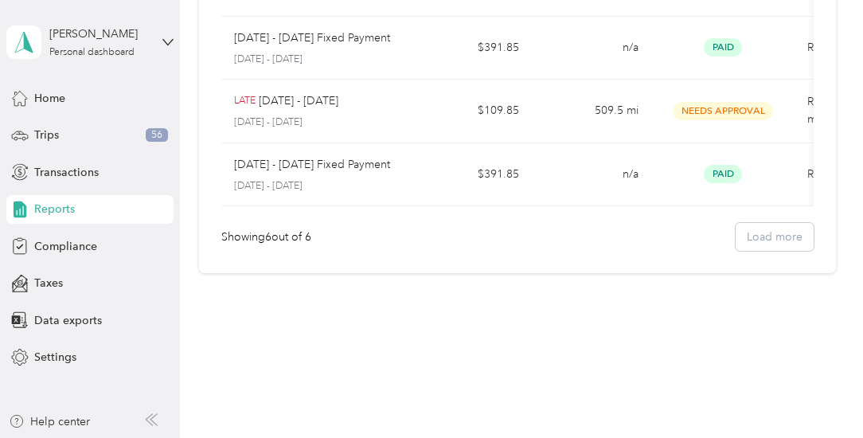
click at [779, 241] on div "Showing 6 out of 6 Load more" at bounding box center [517, 237] width 592 height 28
click at [96, 237] on div "Compliance" at bounding box center [89, 246] width 167 height 29
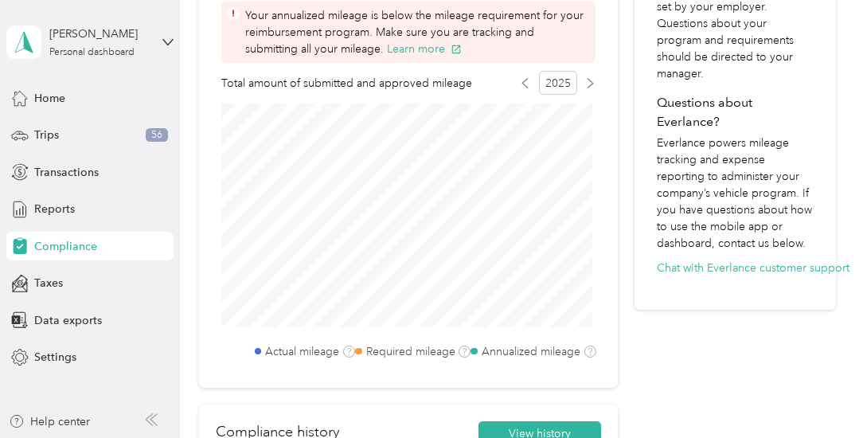
scroll to position [909, 0]
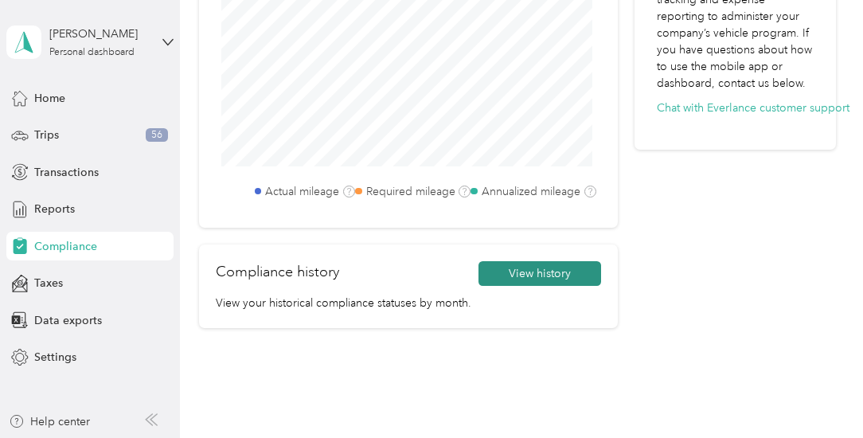
click at [511, 281] on button "View history" at bounding box center [540, 273] width 123 height 25
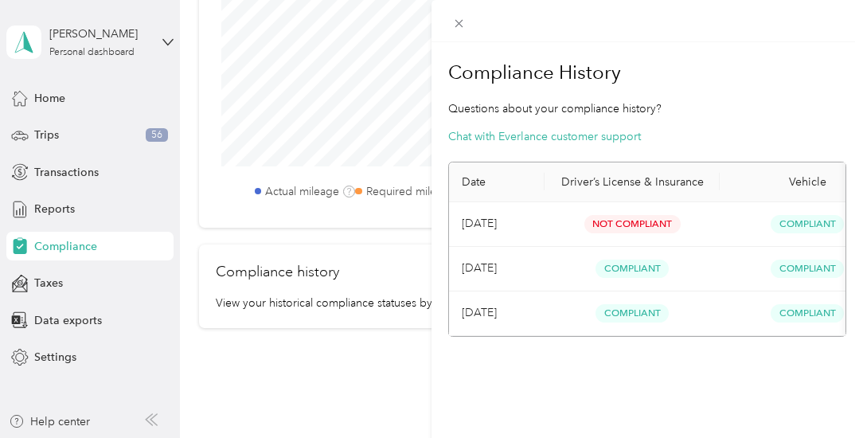
click at [726, 89] on h1 "Compliance History" at bounding box center [647, 72] width 398 height 38
drag, startPoint x: 431, startPoint y: 382, endPoint x: 405, endPoint y: 376, distance: 26.9
click at [431, 381] on div "Compliance History Questions about your compliance history? Chat with Everlance…" at bounding box center [431, 219] width 863 height 438
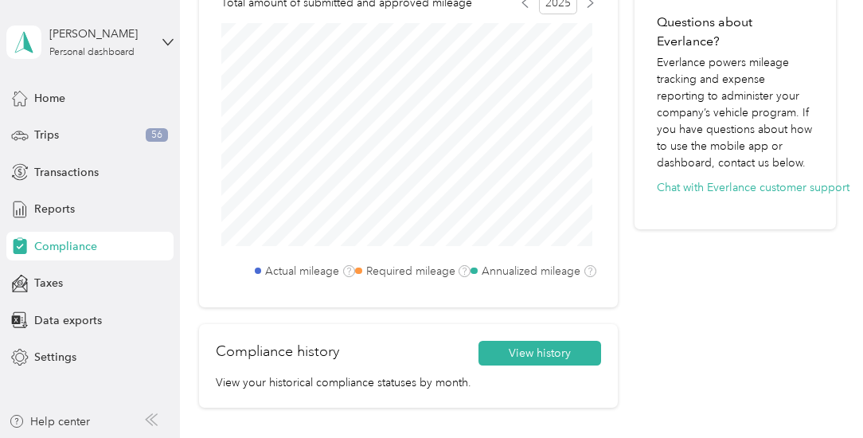
scroll to position [670, 0]
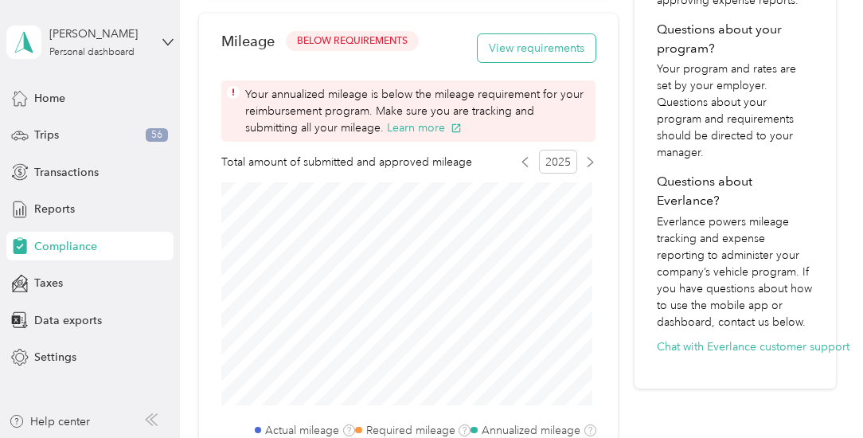
click at [510, 48] on button "View requirements" at bounding box center [537, 48] width 118 height 28
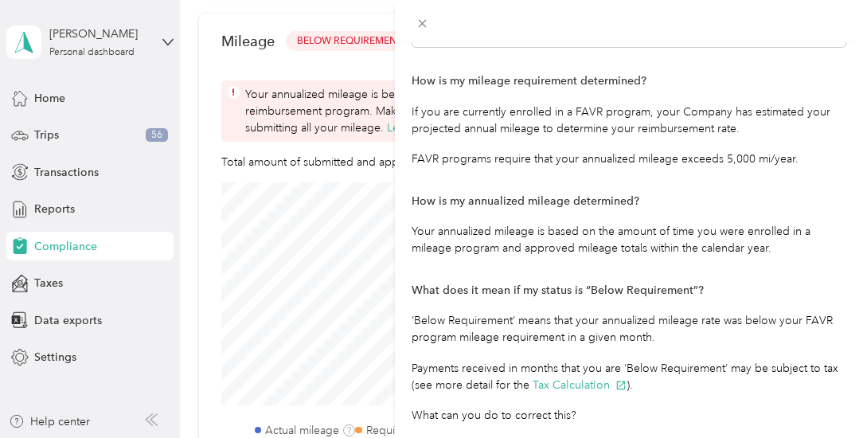
scroll to position [476, 0]
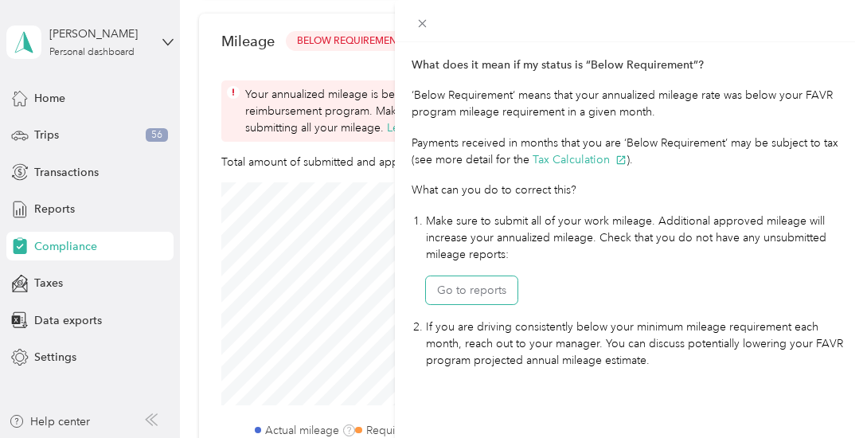
click at [487, 276] on button "Go to reports" at bounding box center [472, 290] width 92 height 28
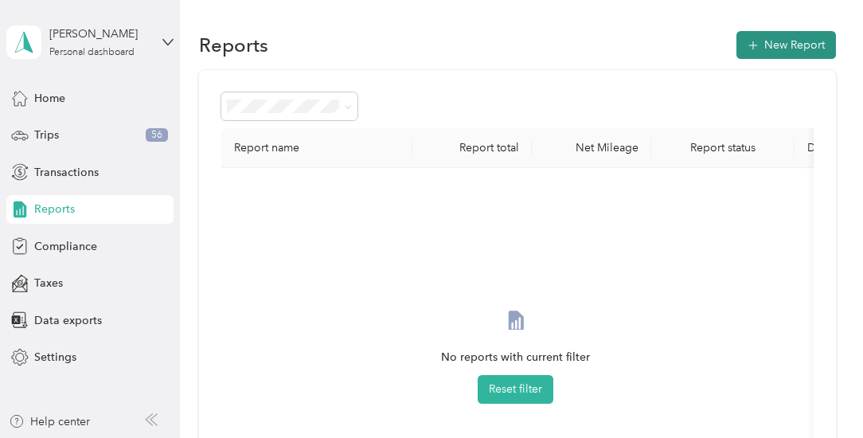
click at [778, 49] on button "New Report" at bounding box center [787, 45] width 100 height 28
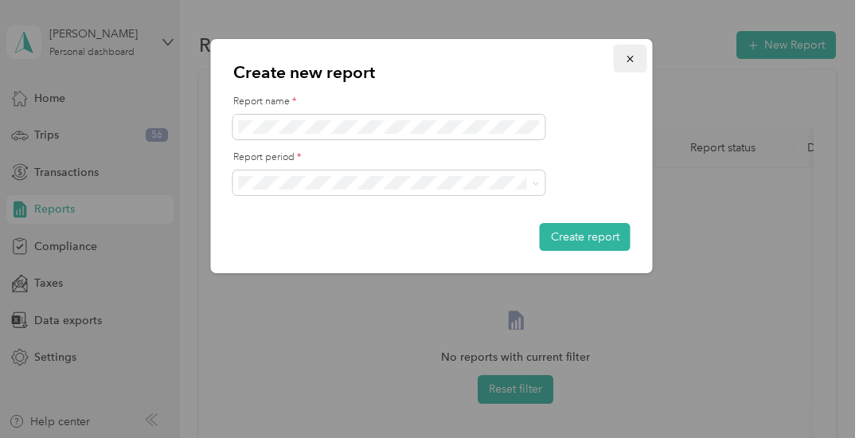
drag, startPoint x: 623, startPoint y: 58, endPoint x: 632, endPoint y: 64, distance: 10.4
click at [631, 65] on button "button" at bounding box center [630, 59] width 33 height 28
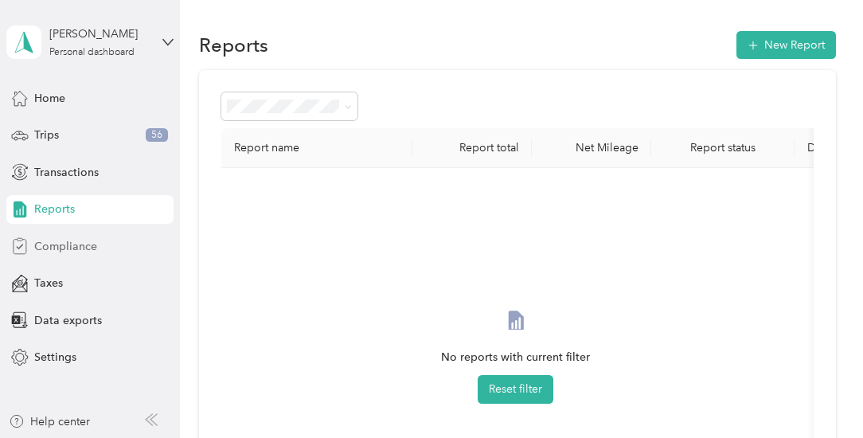
click at [41, 245] on div "Compliance" at bounding box center [89, 246] width 167 height 29
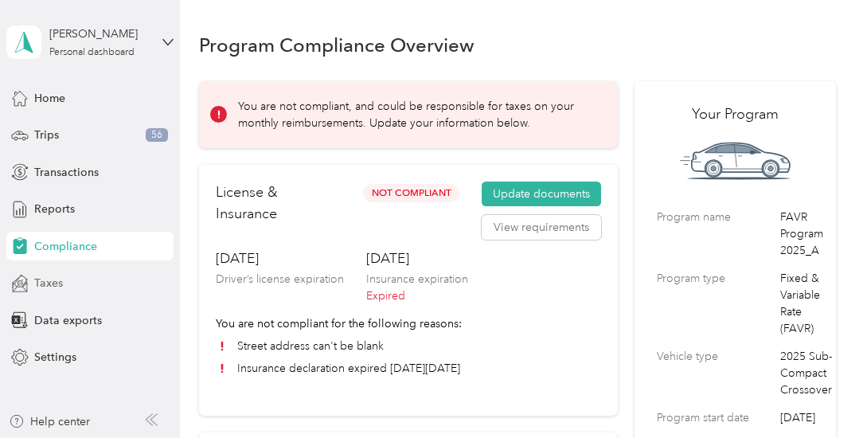
click at [71, 291] on div "Taxes" at bounding box center [89, 283] width 167 height 29
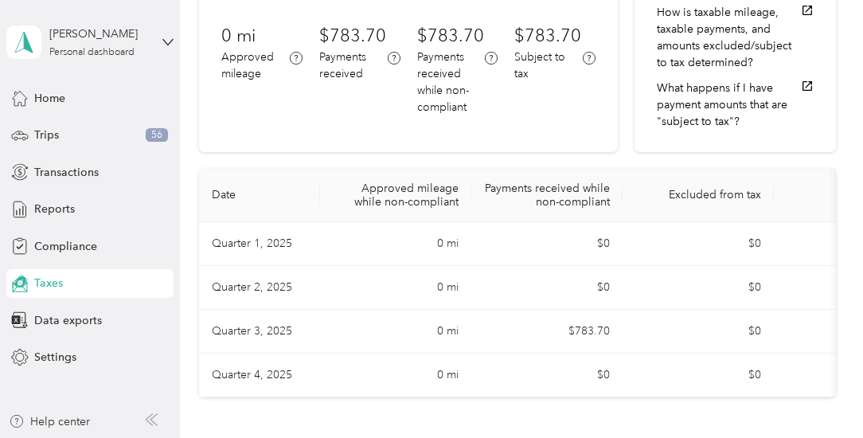
scroll to position [239, 0]
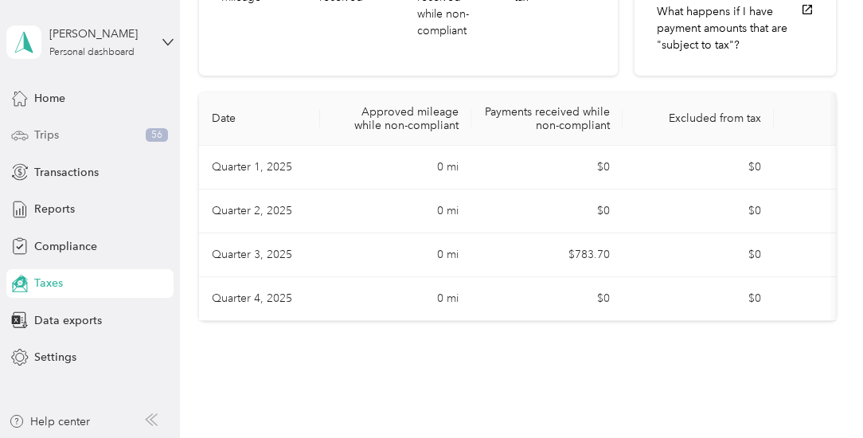
click at [49, 128] on span "Trips" at bounding box center [46, 135] width 25 height 17
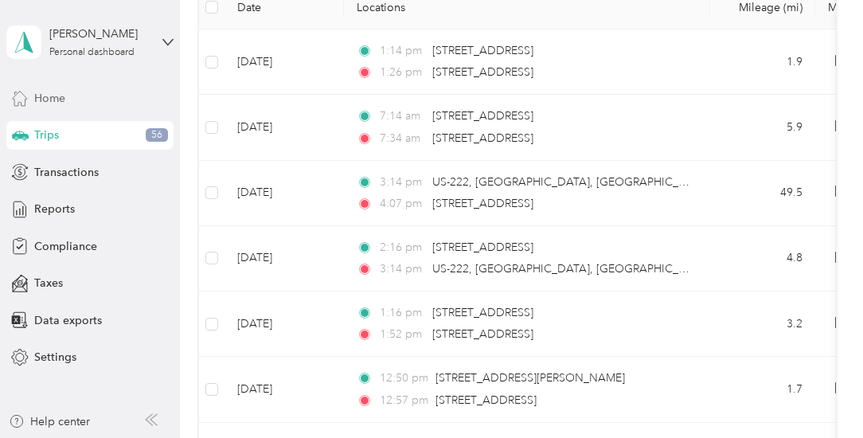
drag, startPoint x: 40, startPoint y: 103, endPoint x: 49, endPoint y: 104, distance: 8.8
click at [41, 103] on span "Home" at bounding box center [49, 98] width 31 height 17
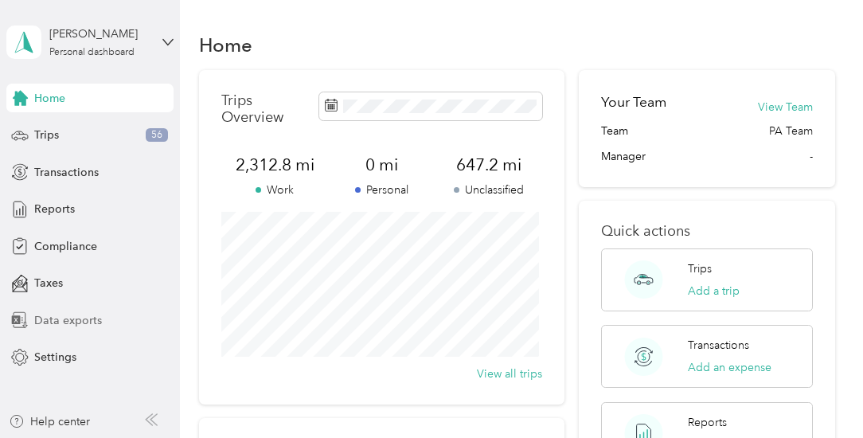
click at [68, 319] on span "Data exports" at bounding box center [68, 320] width 68 height 17
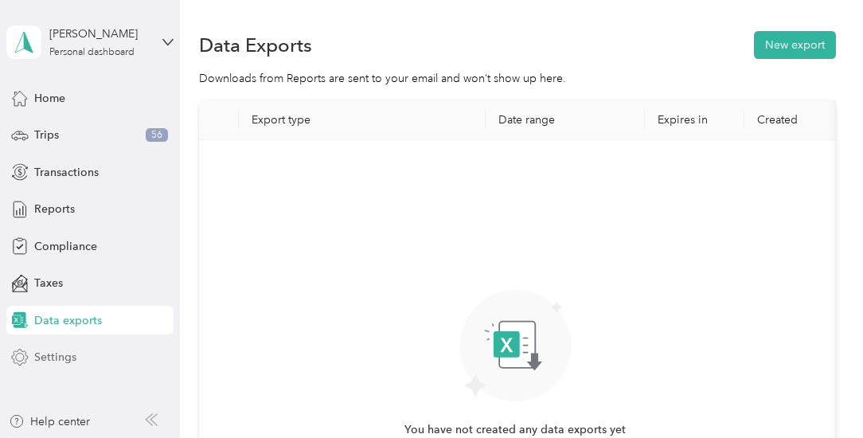
click at [60, 359] on span "Settings" at bounding box center [55, 357] width 42 height 17
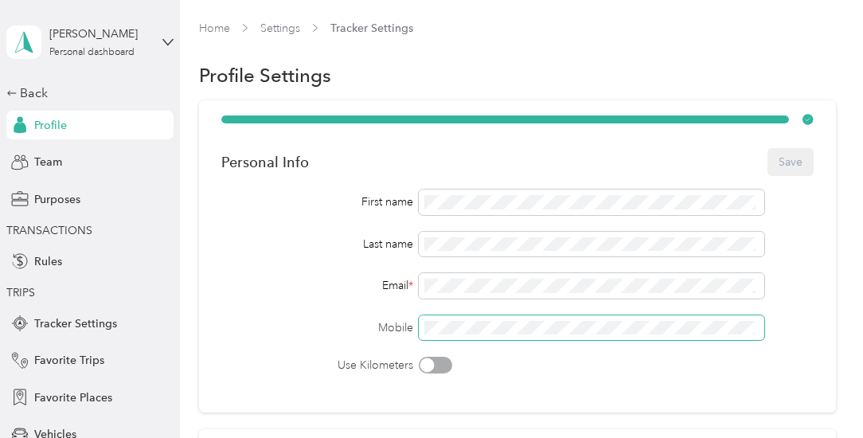
click at [345, 339] on div "Mobile" at bounding box center [517, 327] width 592 height 25
click at [792, 162] on button "Save" at bounding box center [791, 162] width 46 height 28
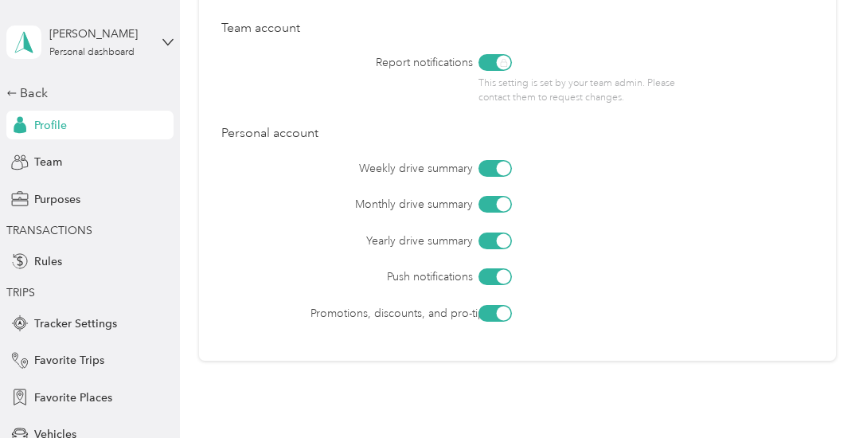
scroll to position [846, 0]
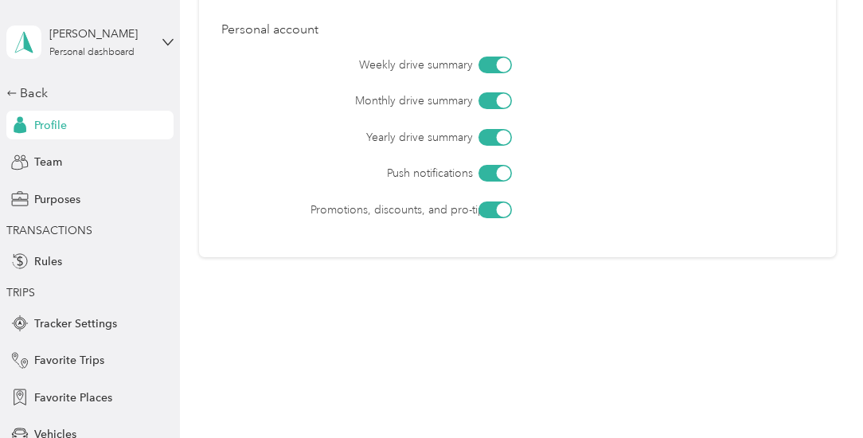
click at [66, 225] on span "TRANSACTIONS" at bounding box center [49, 231] width 86 height 14
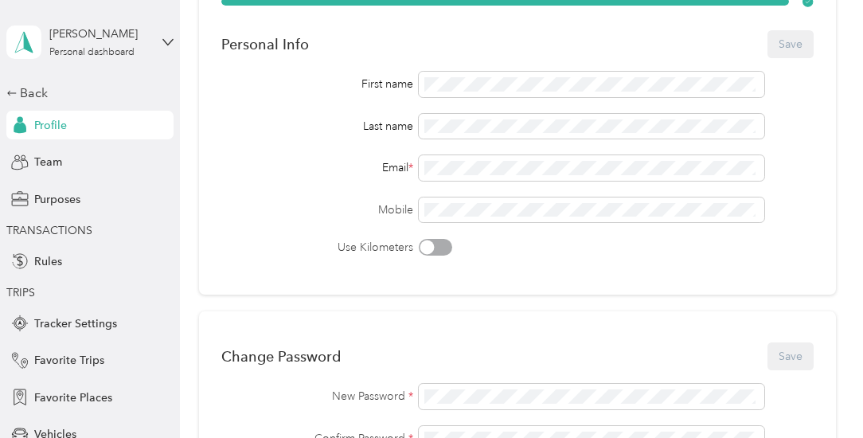
scroll to position [0, 0]
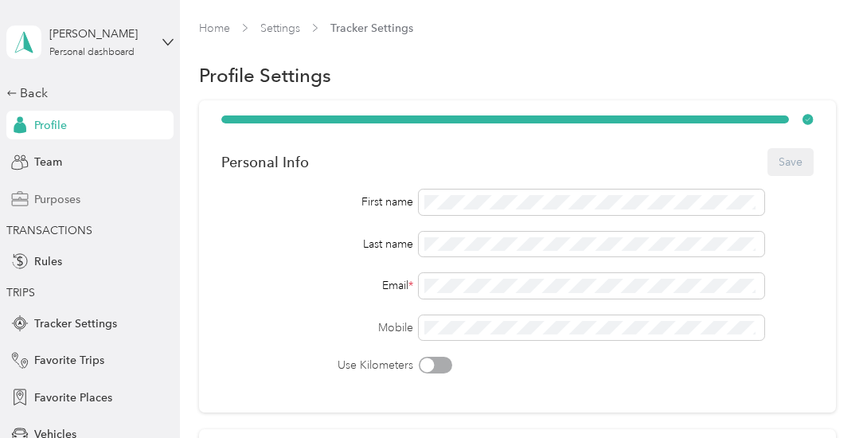
click at [52, 187] on div "Purposes" at bounding box center [89, 199] width 167 height 29
